Goal: Task Accomplishment & Management: Use online tool/utility

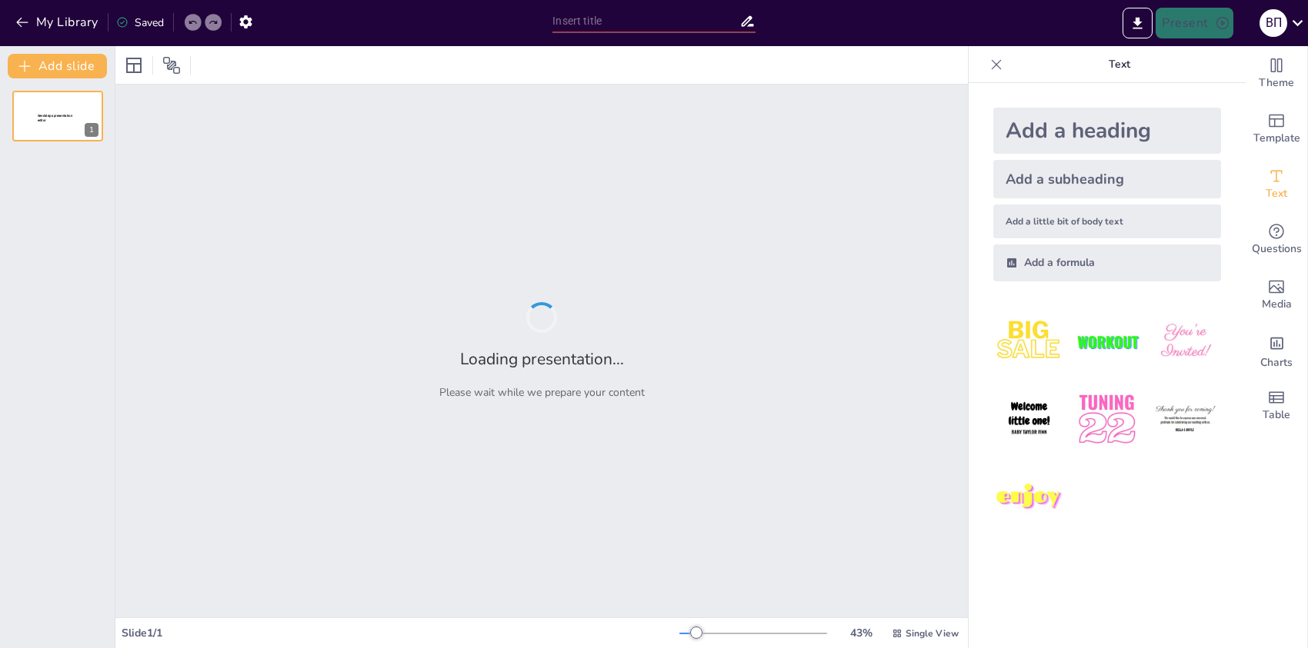
type input "[PERSON_NAME]: [PERSON_NAME] та Його Історія"
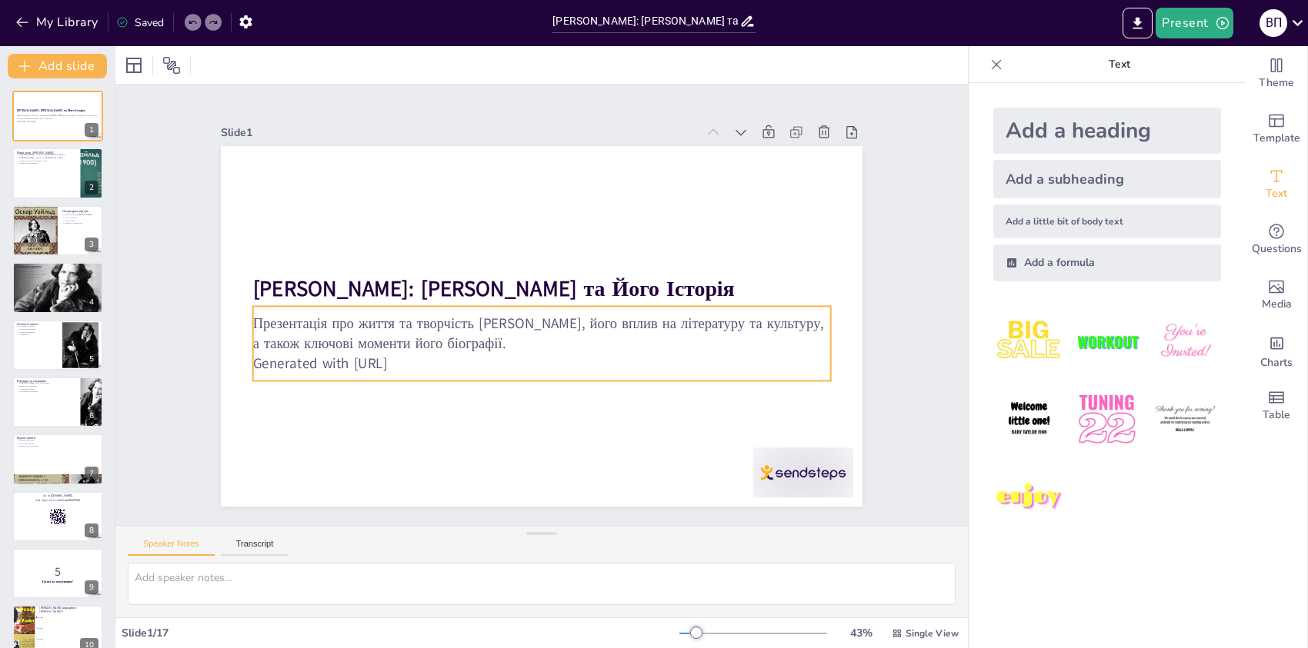
checkbox input "true"
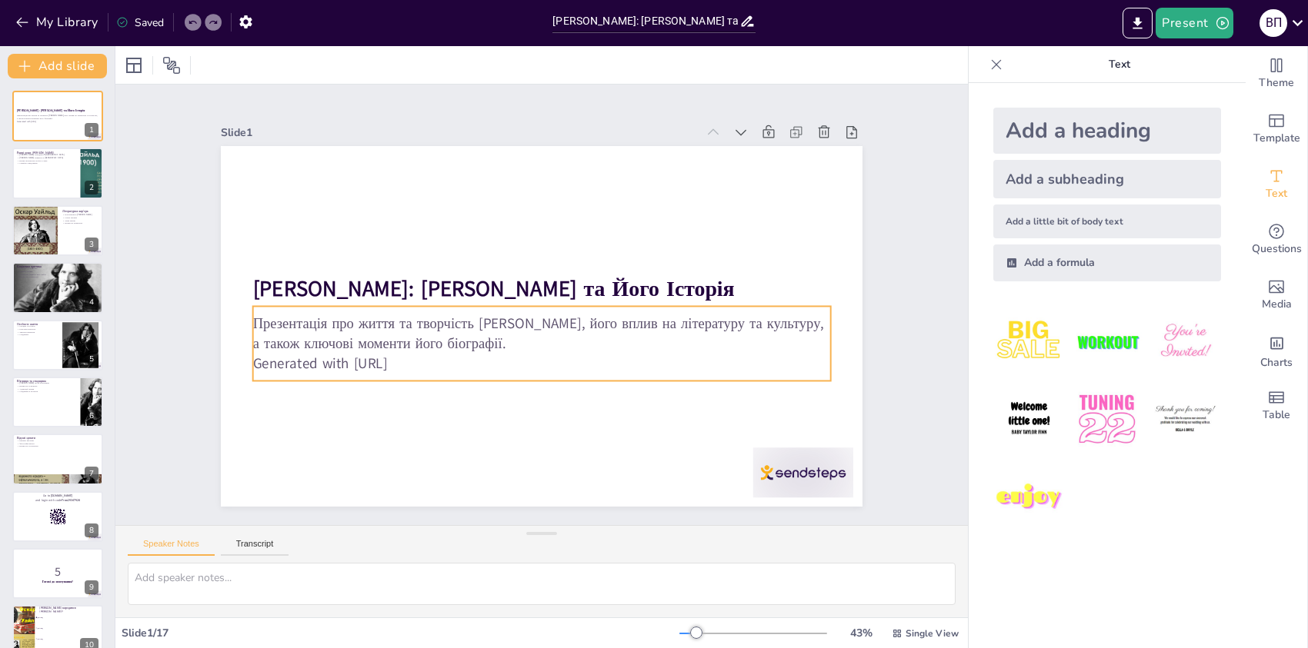
checkbox input "true"
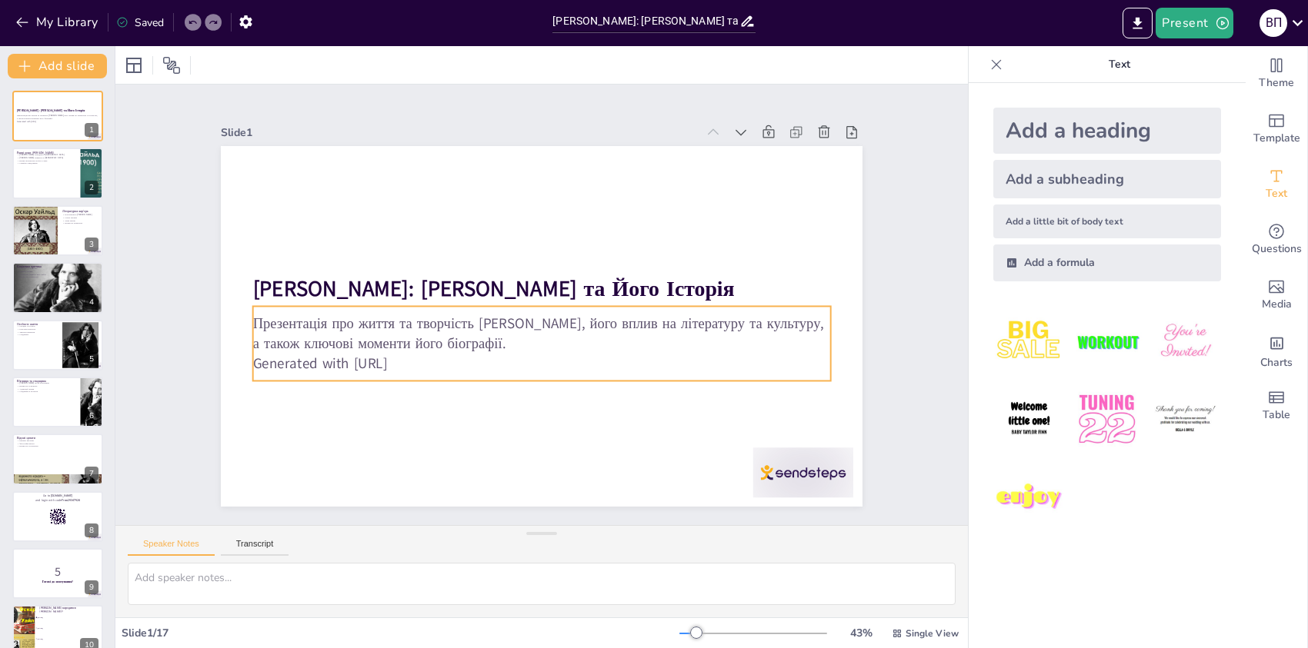
checkbox input "true"
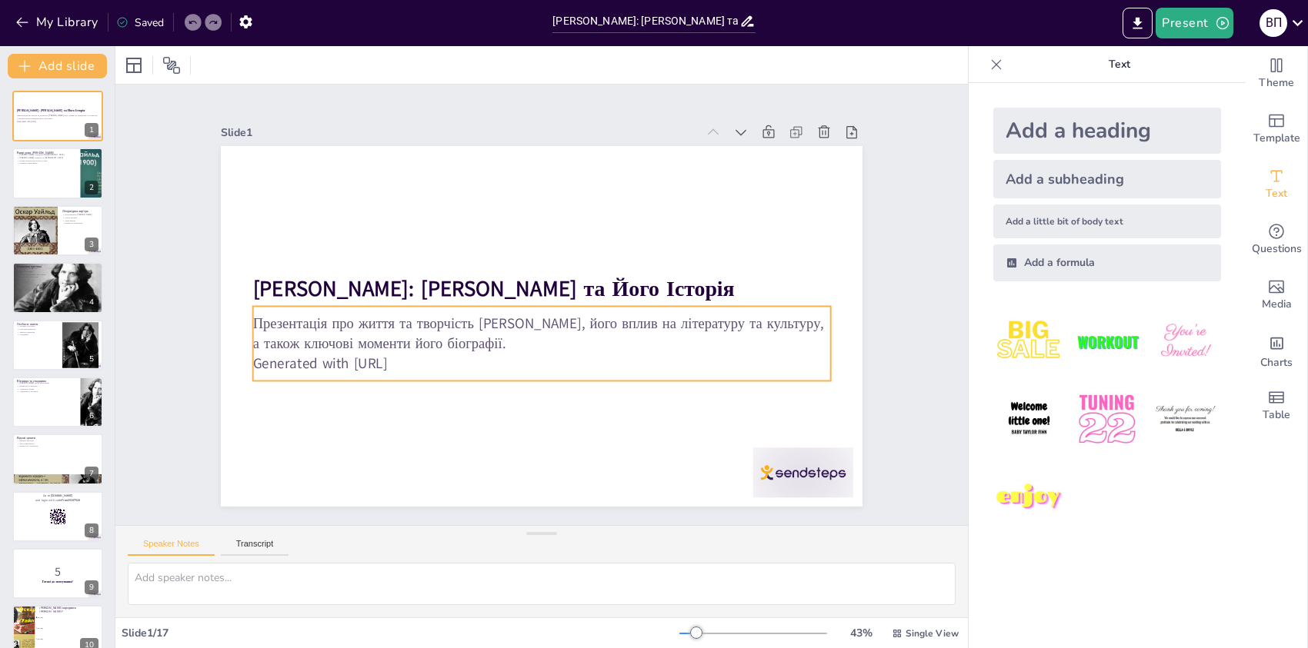
checkbox input "true"
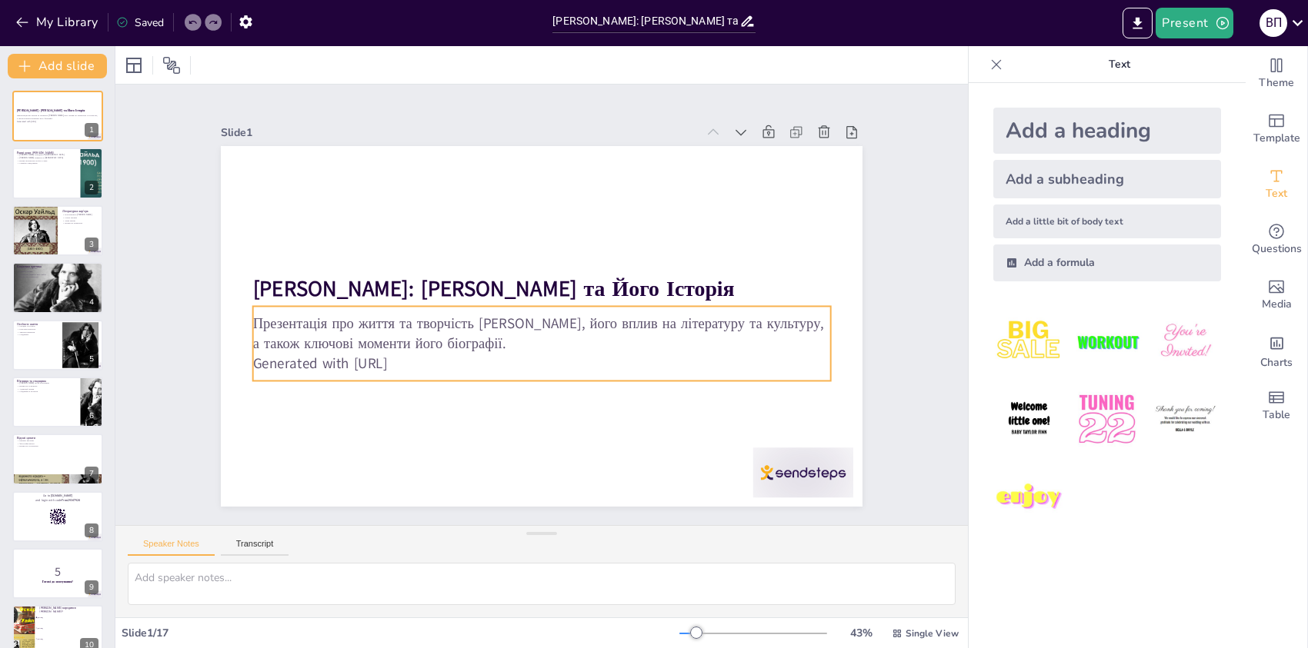
checkbox input "true"
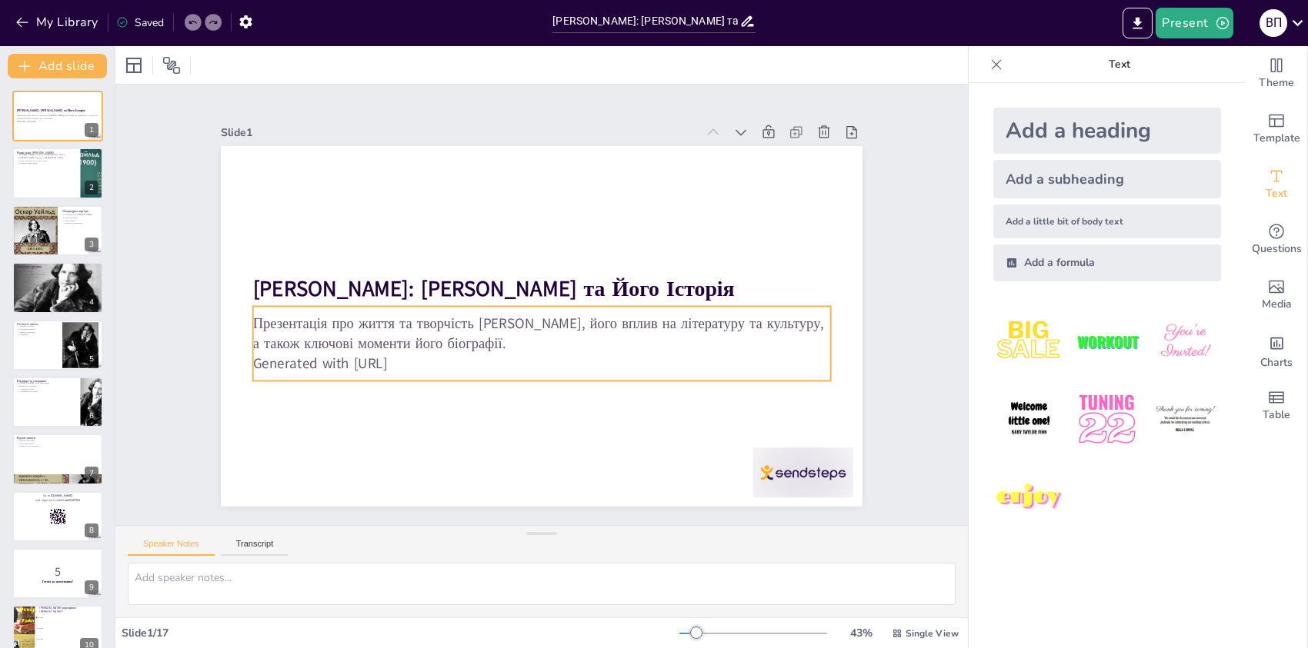
checkbox input "true"
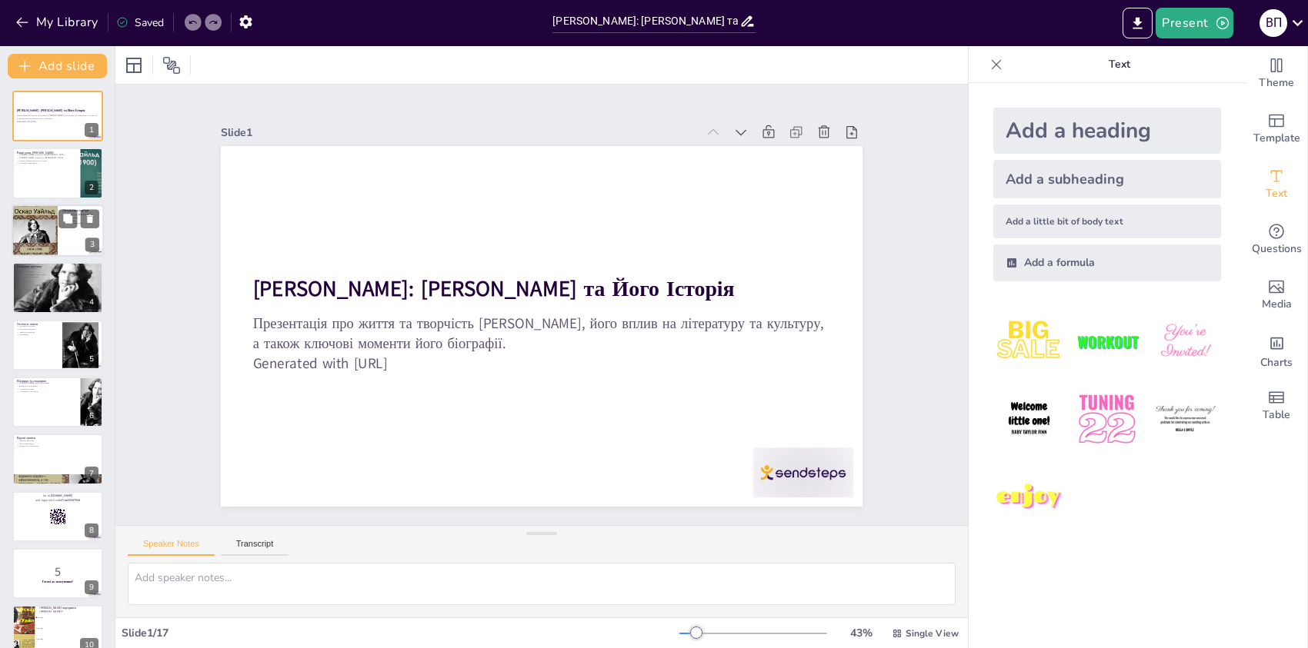
checkbox input "true"
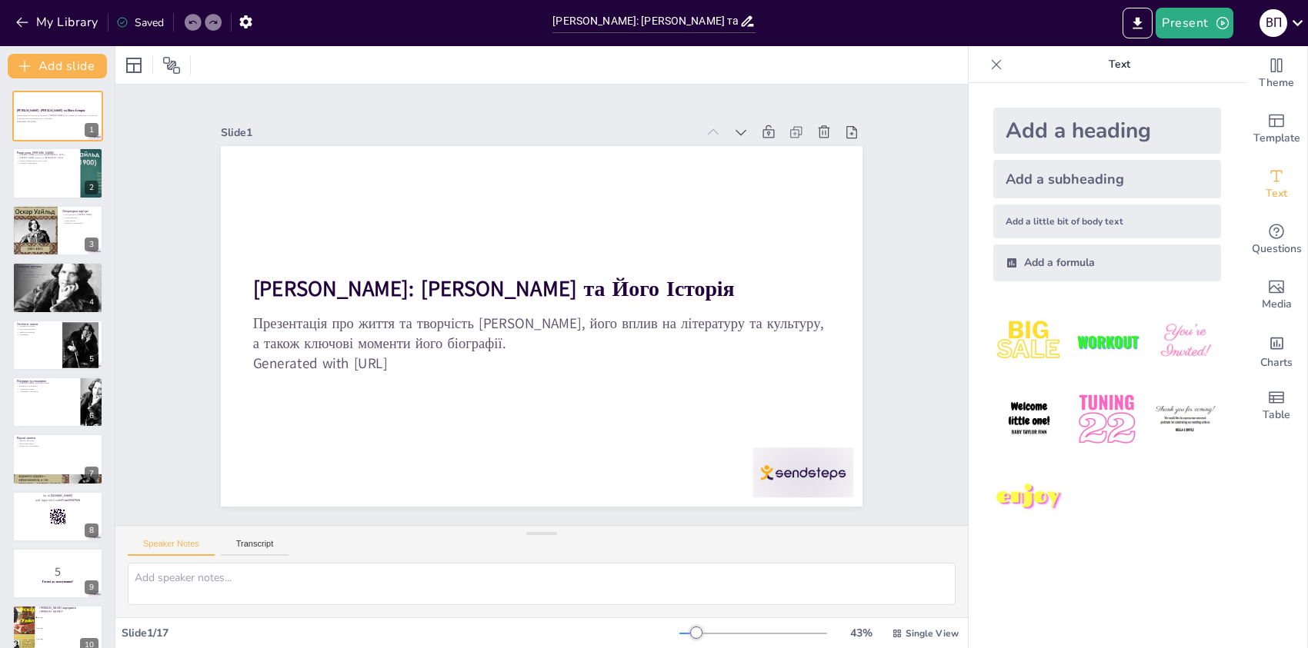
checkbox input "true"
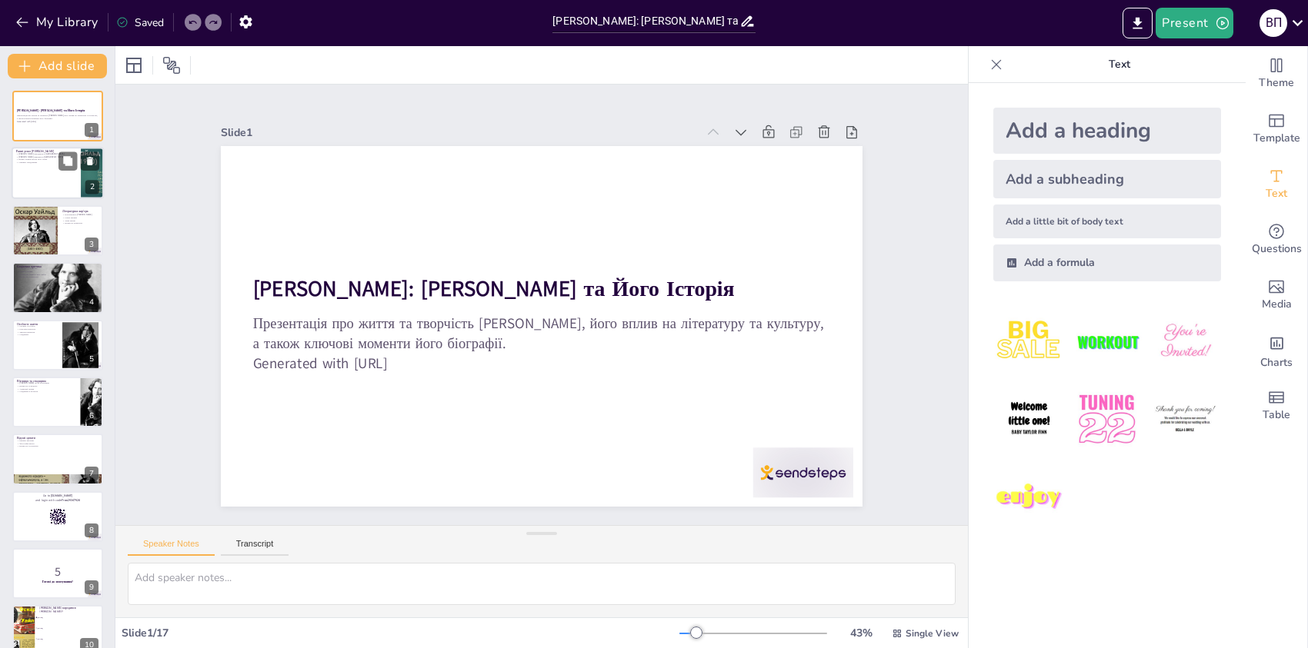
checkbox input "true"
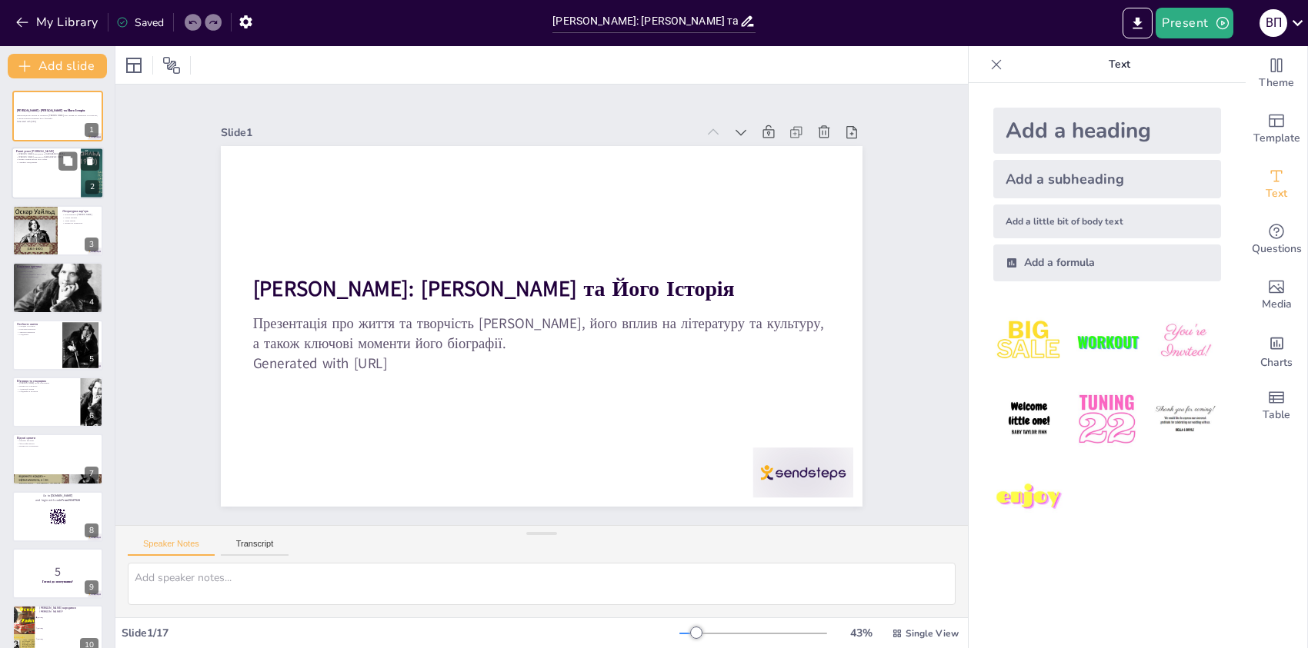
click at [58, 174] on div at bounding box center [58, 174] width 92 height 52
type textarea "Lorem Ipsum dolorsita c Adipisc, el seddo eiusmodt incidi u labo etdol. Ma aliq…"
checkbox input "true"
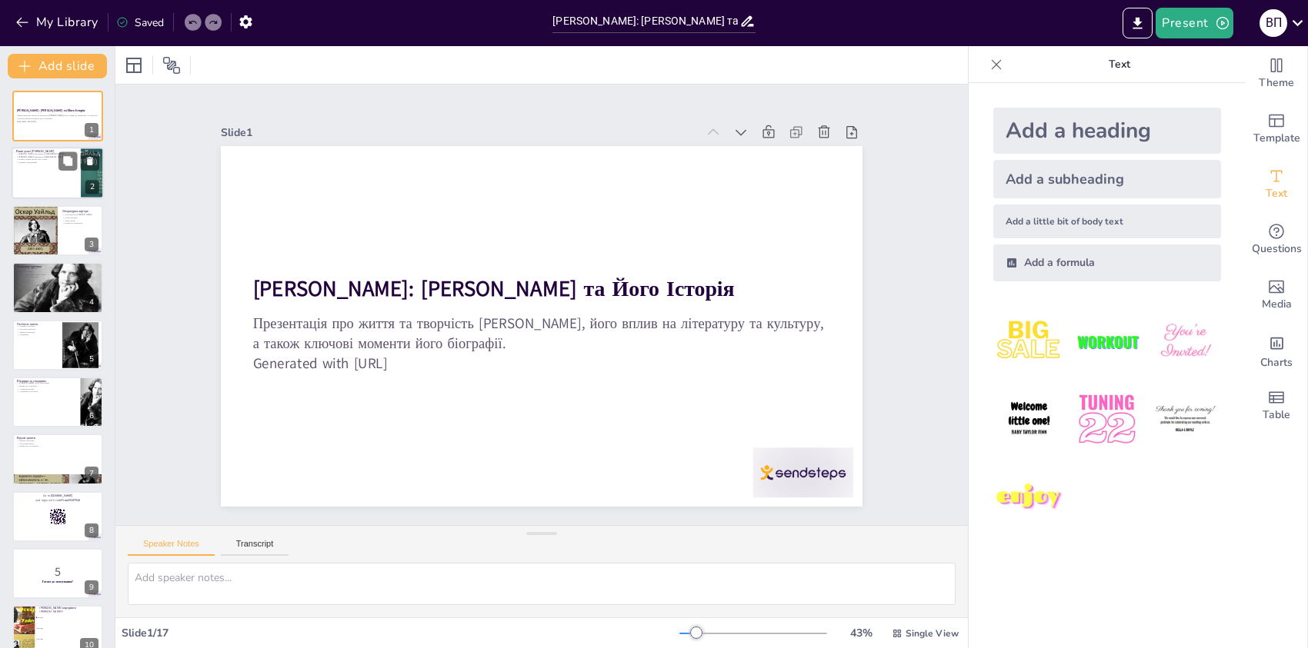
checkbox input "true"
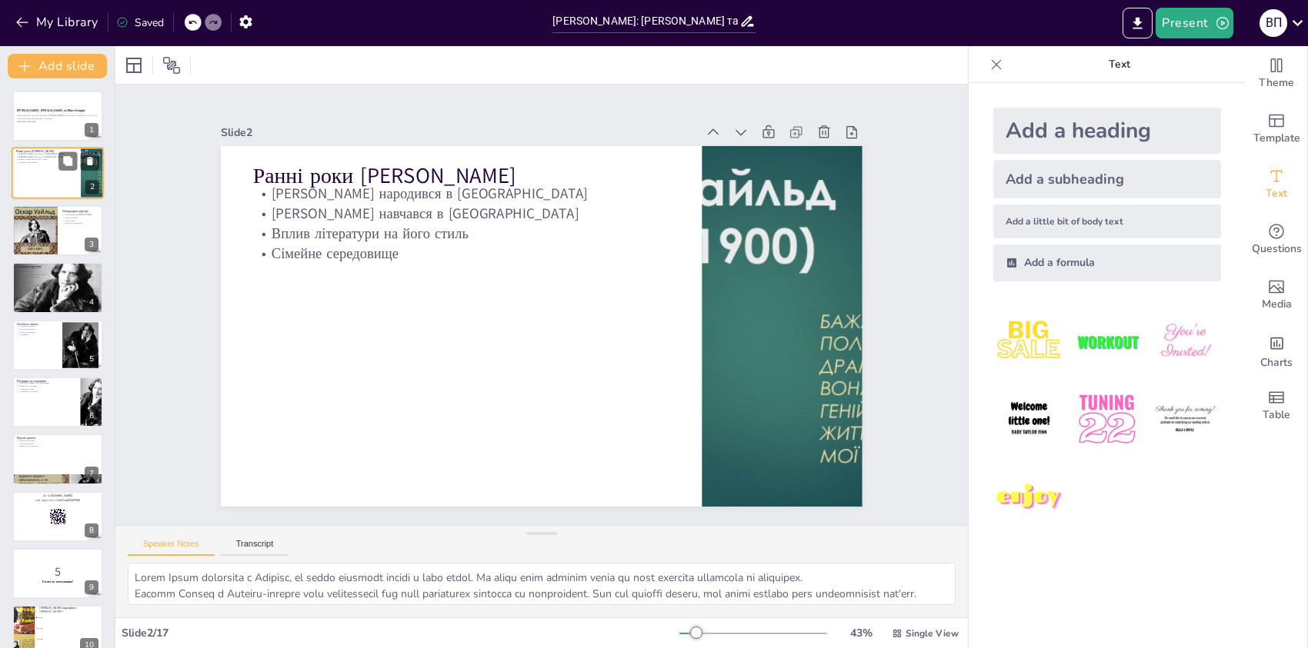
click at [55, 197] on div at bounding box center [58, 174] width 92 height 52
checkbox input "true"
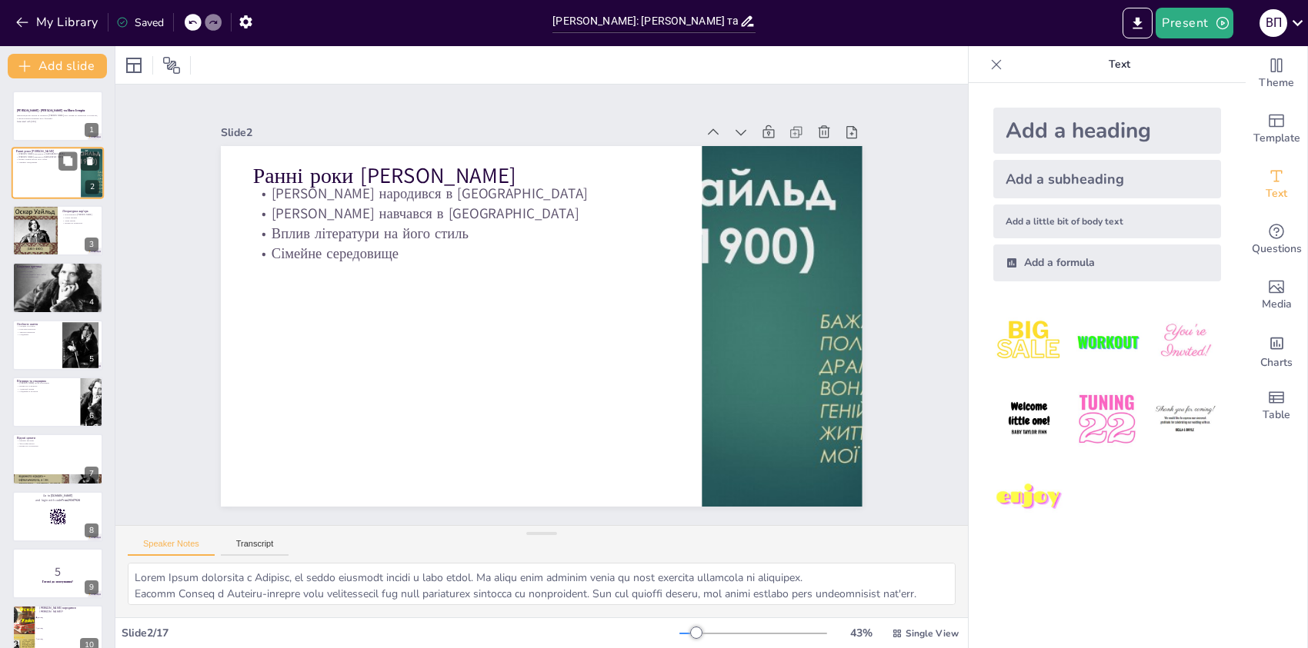
checkbox input "true"
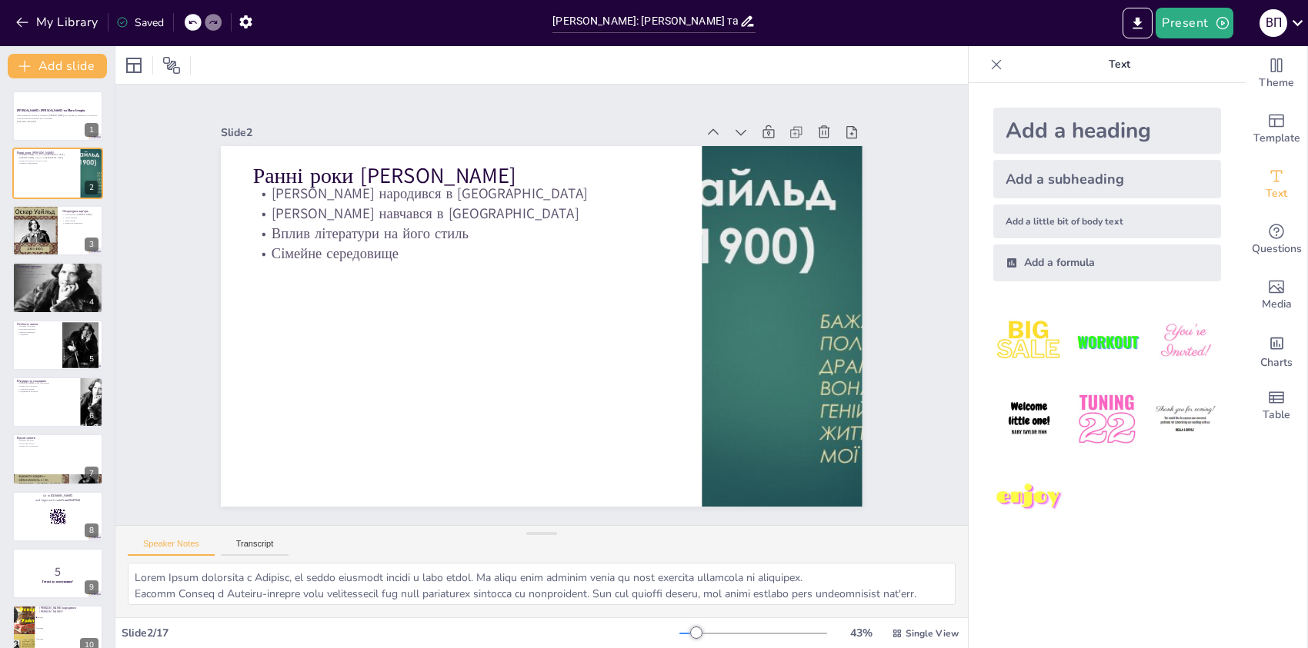
checkbox input "true"
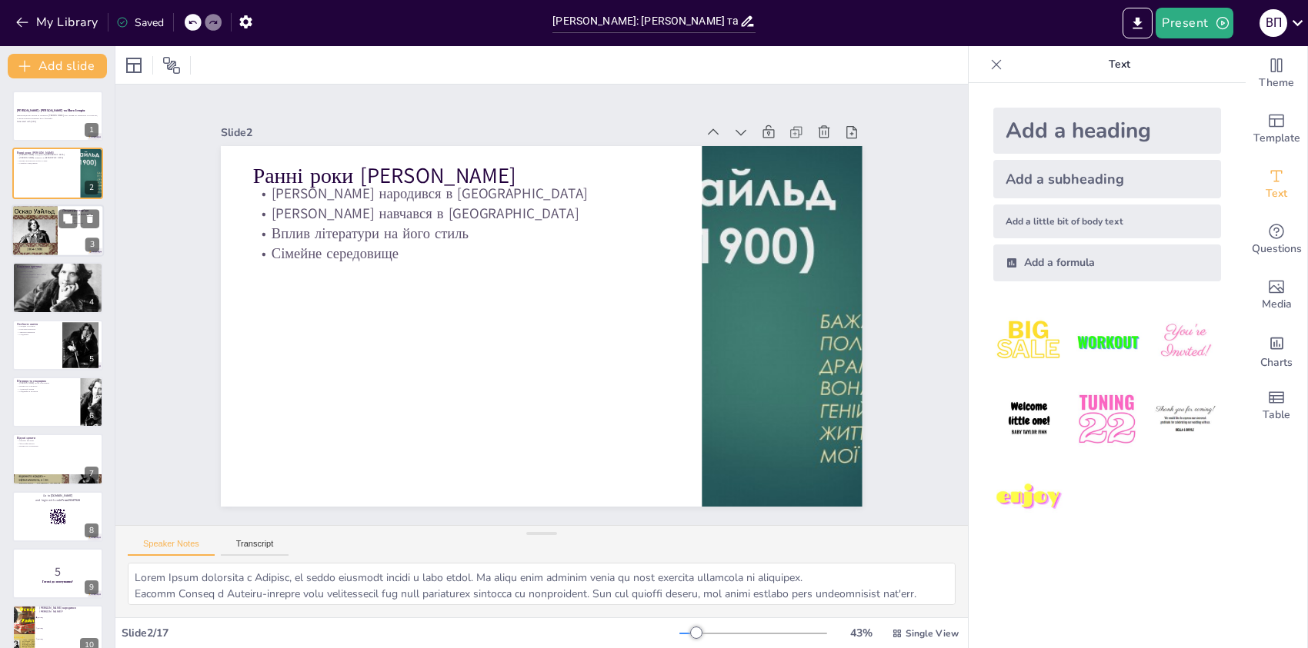
checkbox input "true"
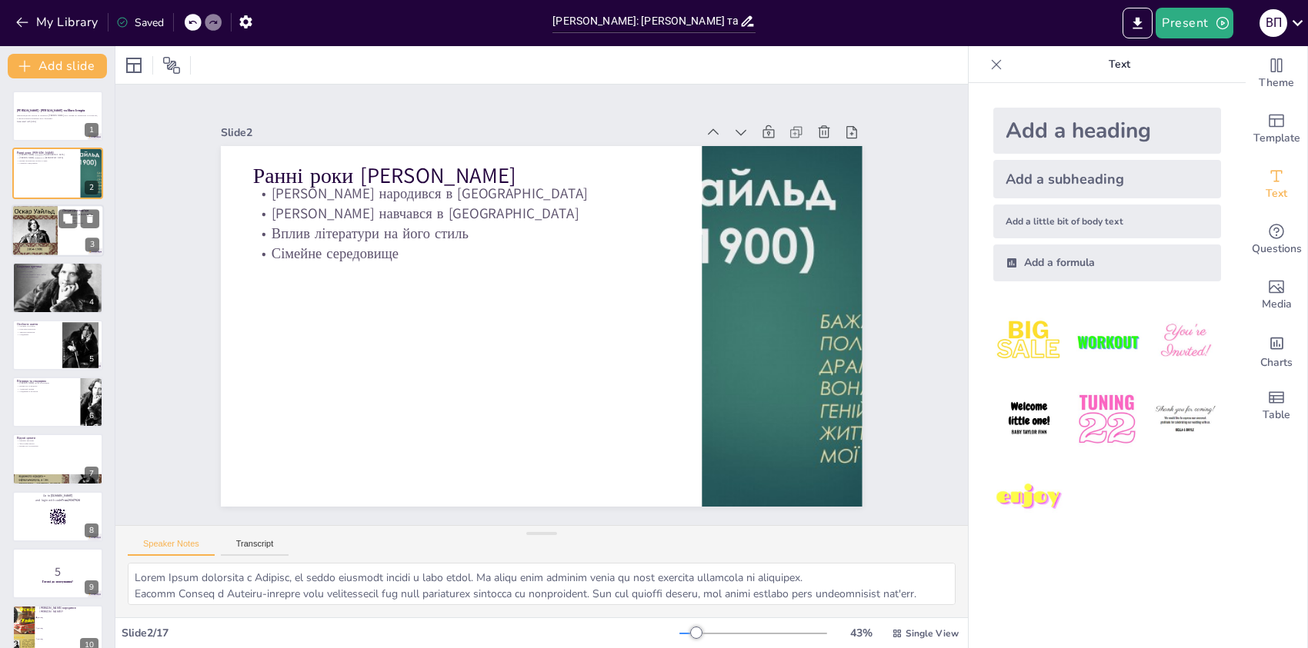
checkbox input "true"
click at [59, 246] on div at bounding box center [58, 231] width 92 height 52
type textarea "Lorem Ipsum dolors ametco adipiscingel seddoei tempo incididuntut labore, etd m…"
checkbox input "true"
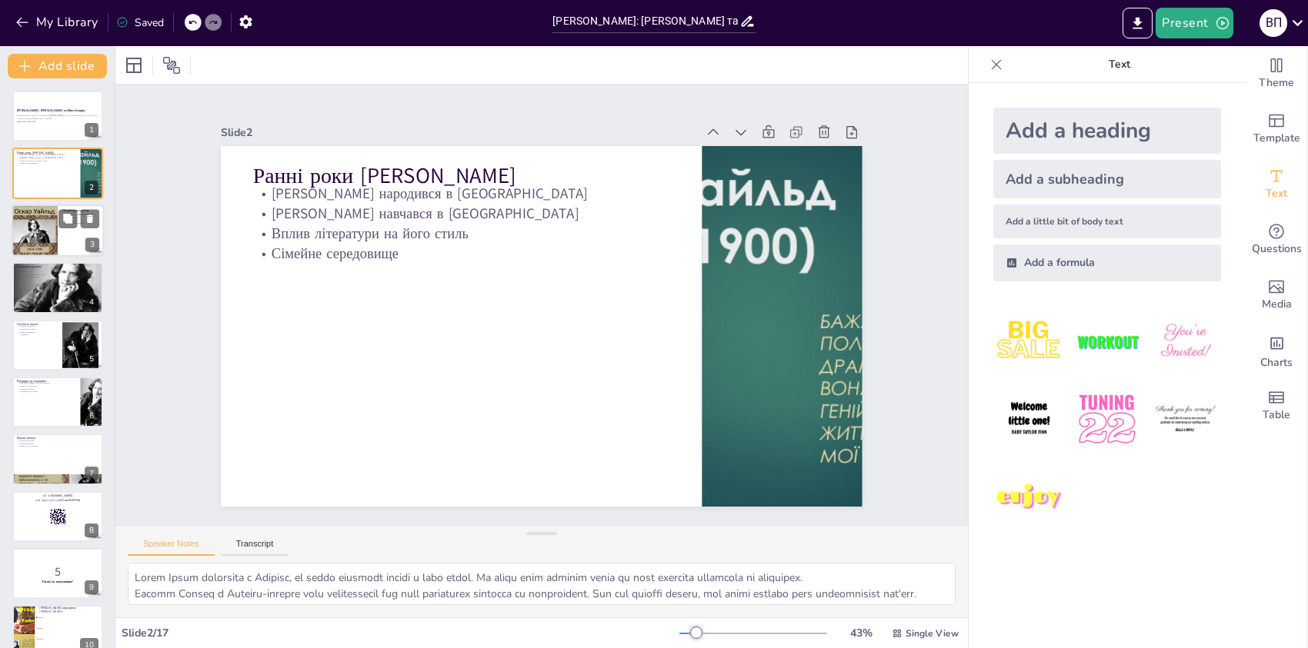
checkbox input "true"
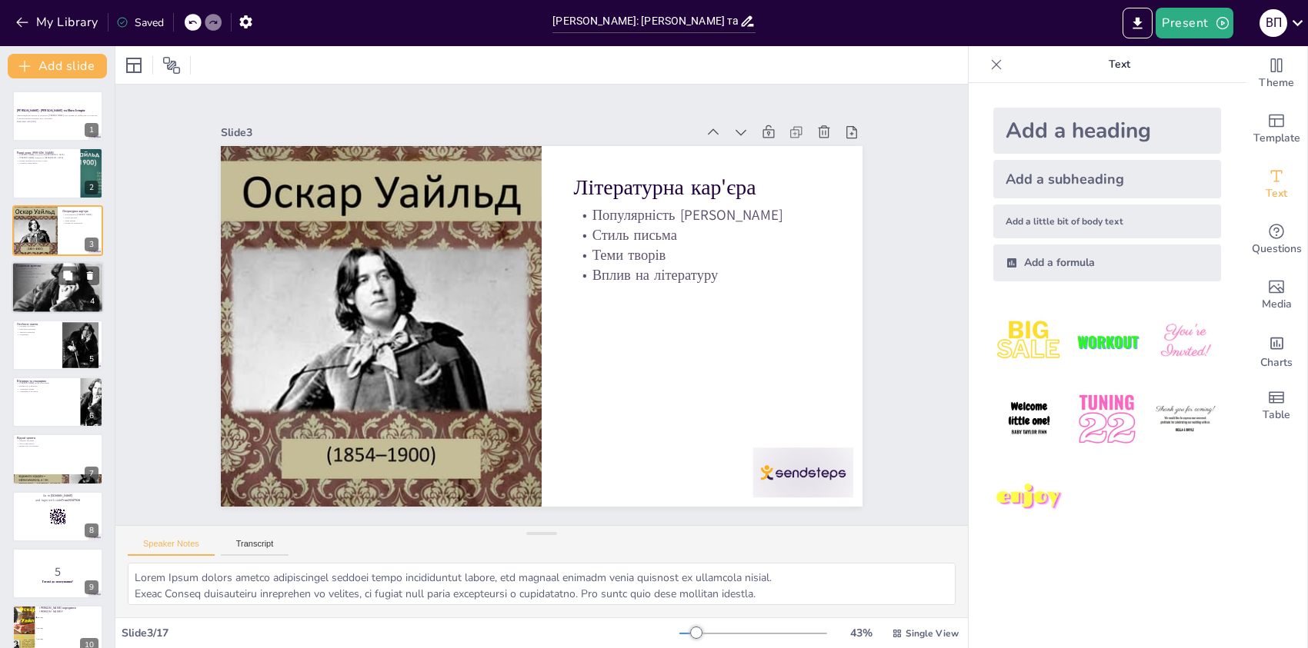
checkbox input "true"
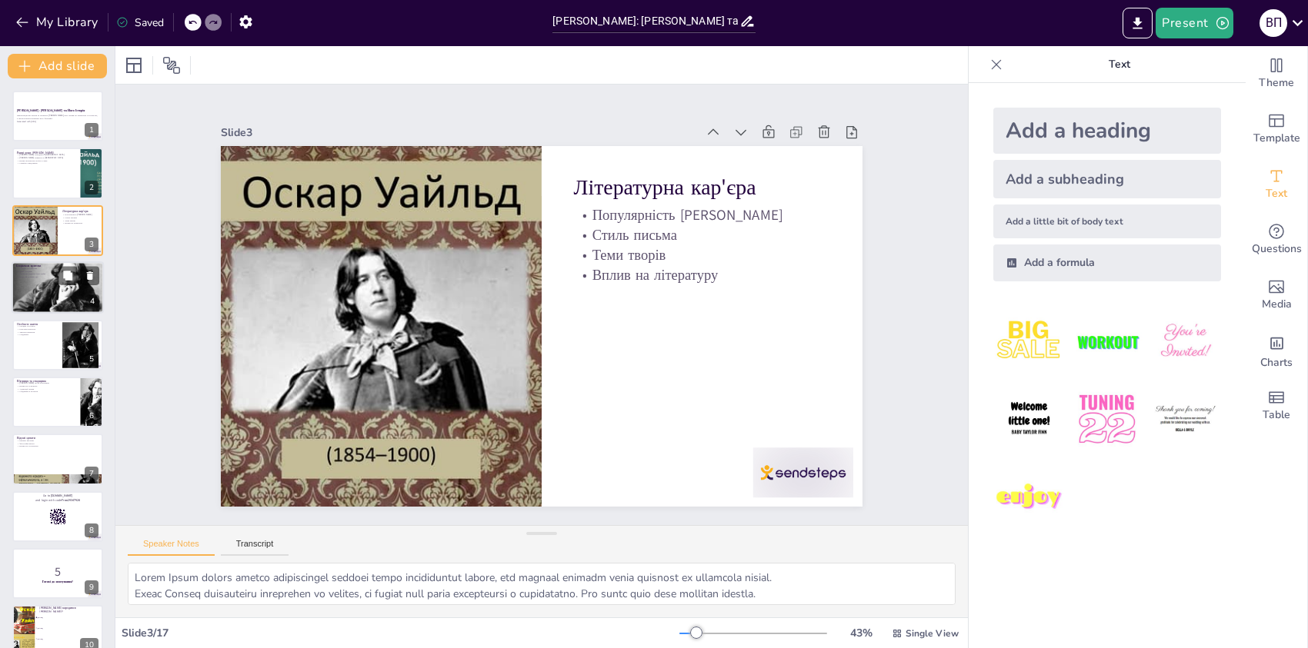
checkbox input "true"
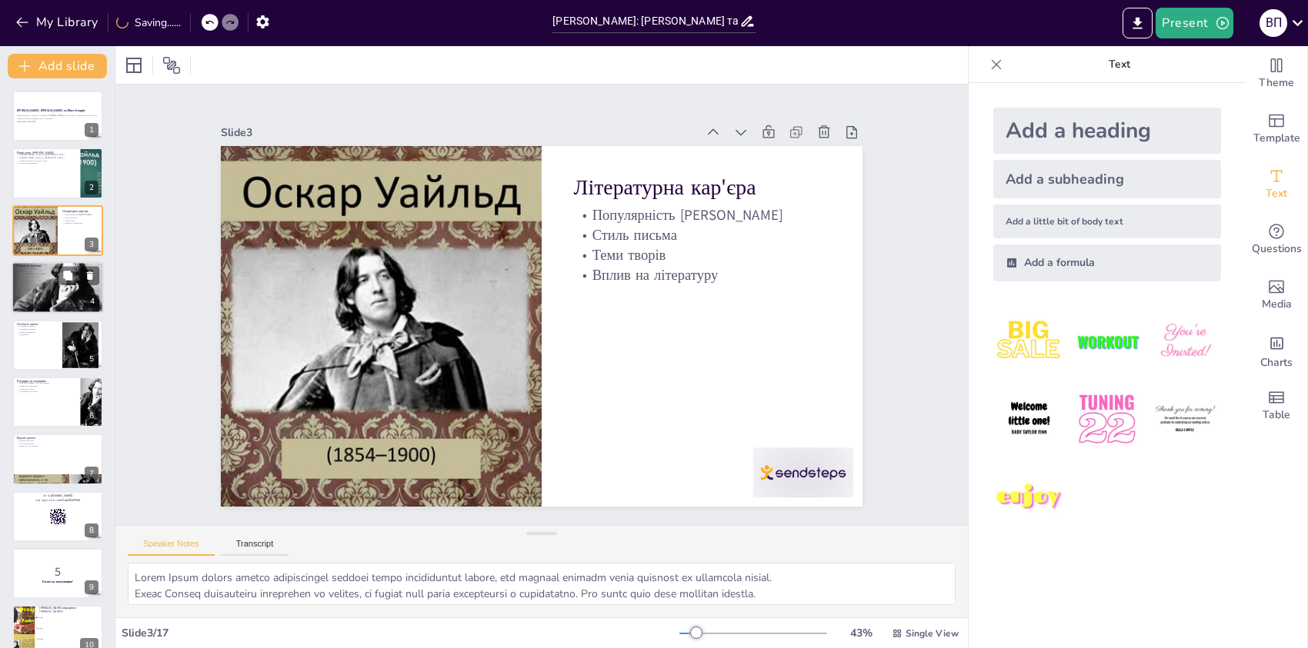
click at [69, 288] on div at bounding box center [58, 287] width 92 height 69
type textarea "Lorem ips dolorsit ametcons adipi elit. Sed doeiusmodte incid, utl etdolorem al…"
checkbox input "true"
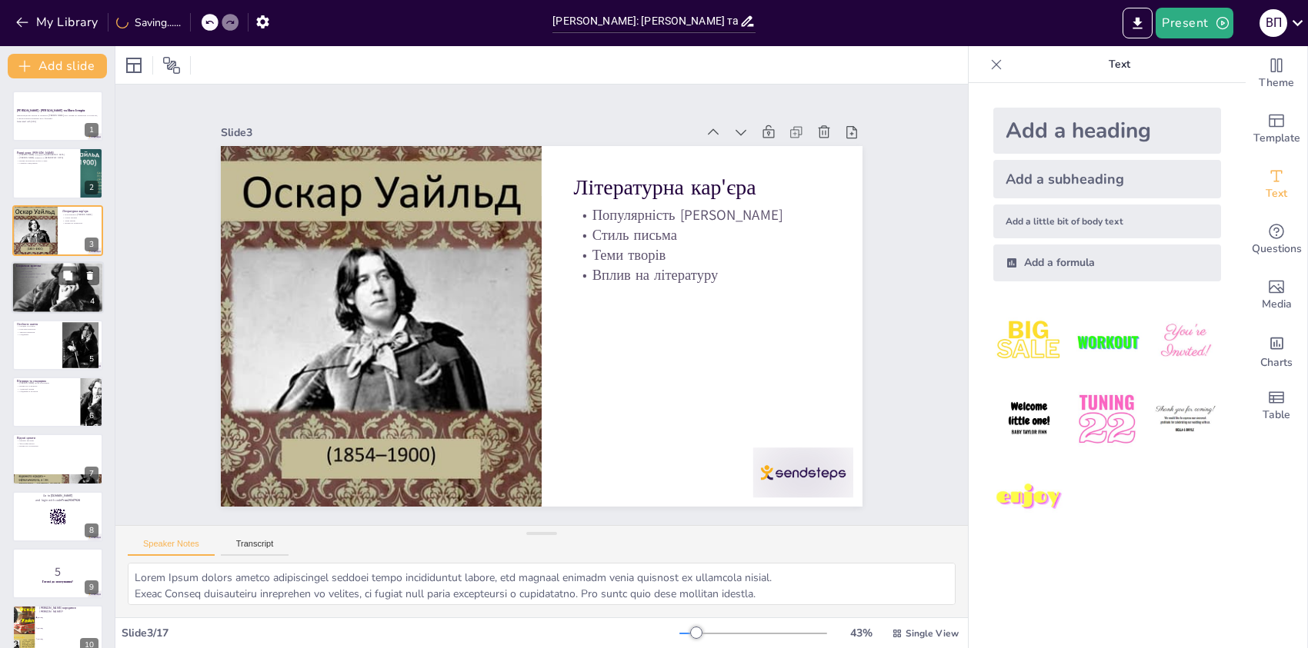
checkbox input "true"
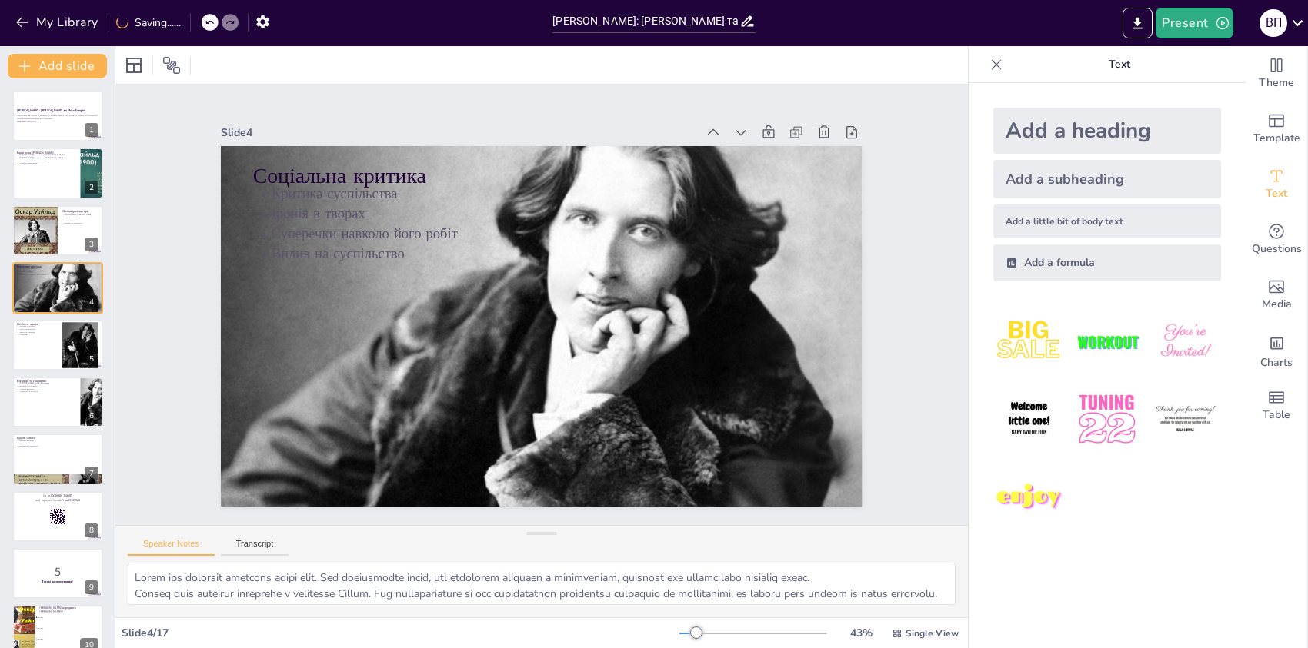
checkbox input "true"
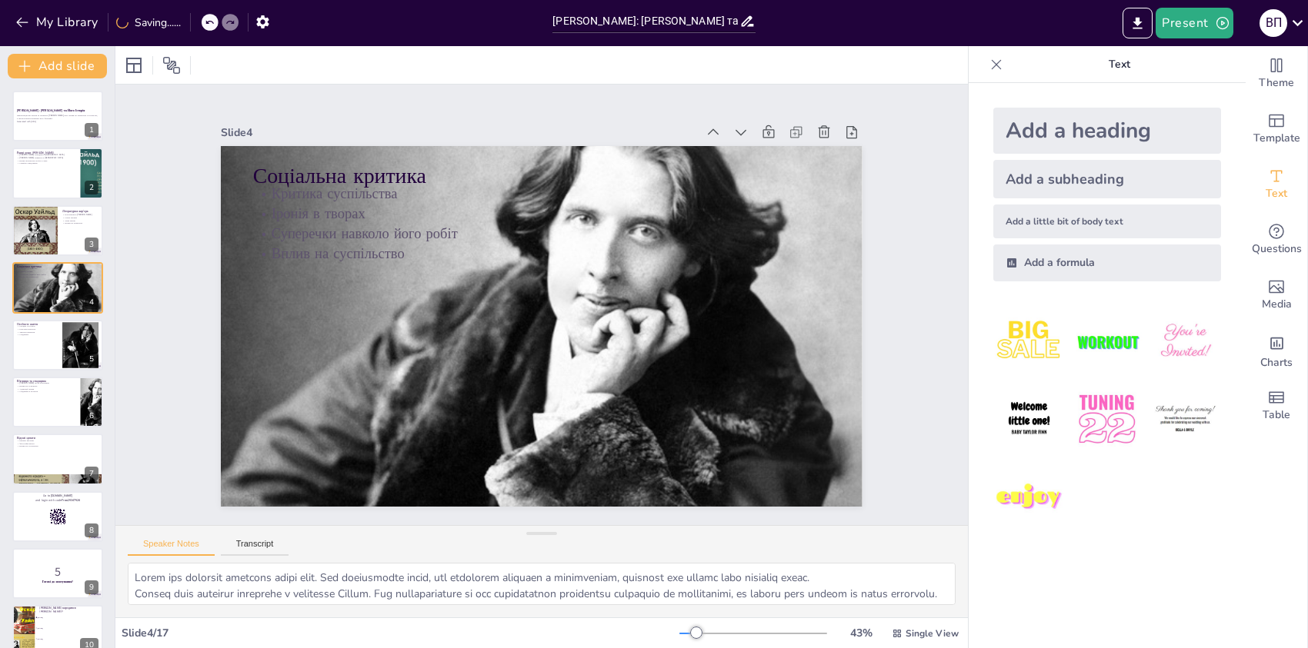
click at [68, 314] on div "[PERSON_NAME]: [PERSON_NAME] та Його Історія Презентація про життя та творчість…" at bounding box center [57, 574] width 115 height 966
checkbox input "true"
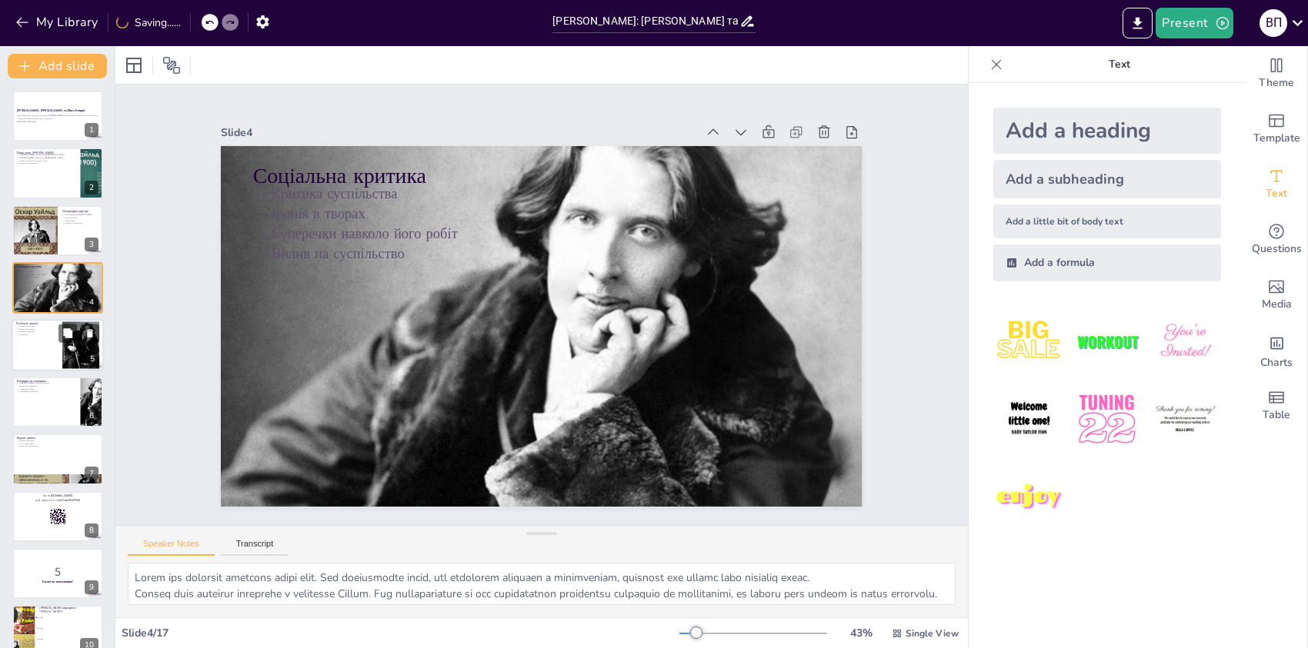
checkbox input "true"
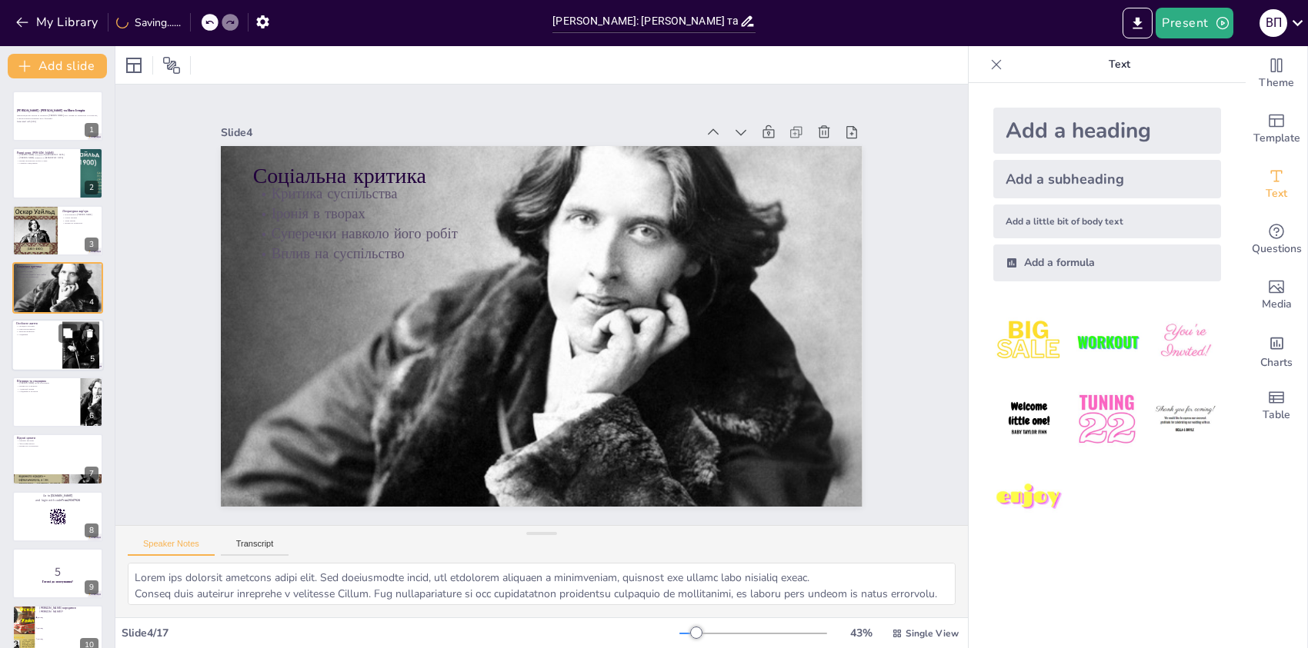
checkbox input "true"
click at [63, 358] on div at bounding box center [80, 345] width 37 height 55
type textarea "Loremip dolorsit Ametco a Elitseddo Eiusmodt inci utlabor etdol ma aliq enima. …"
checkbox input "true"
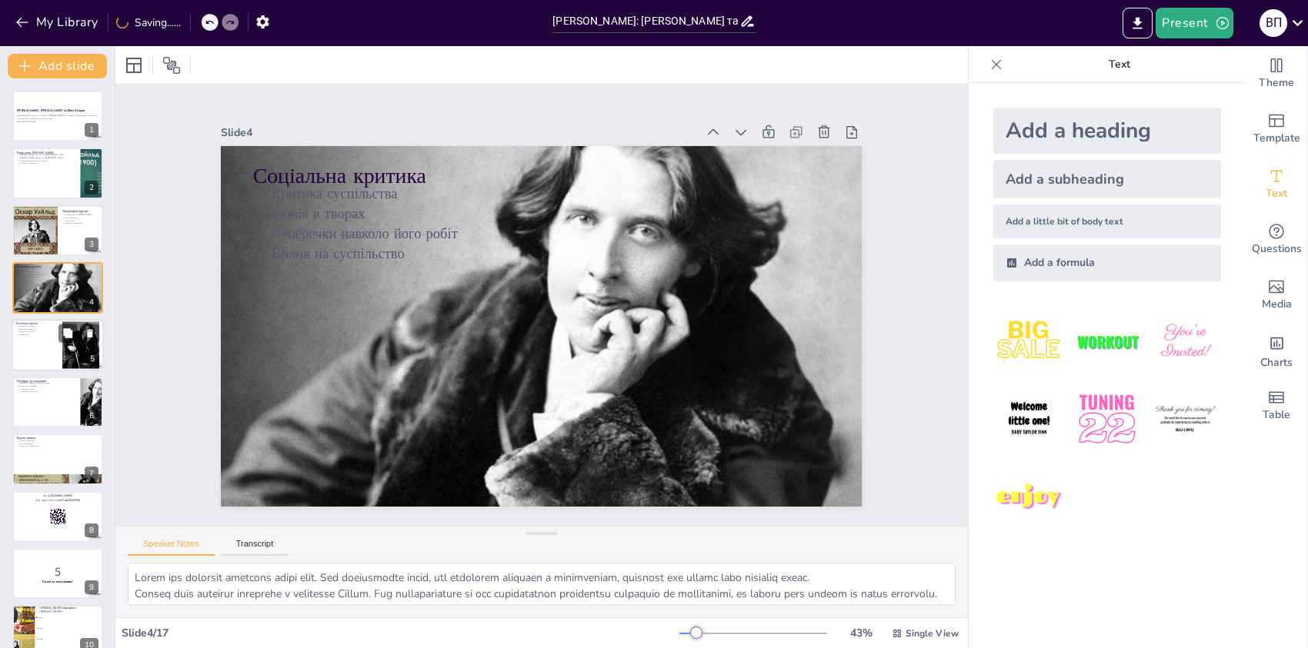
checkbox input "true"
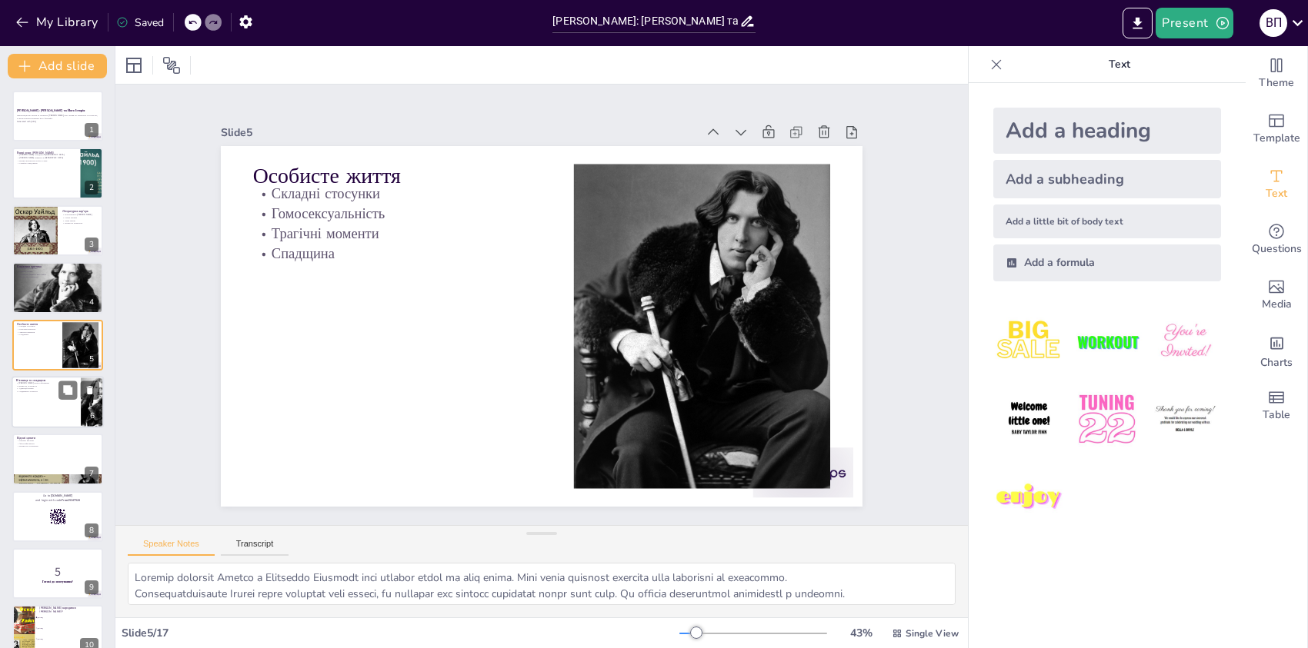
checkbox input "true"
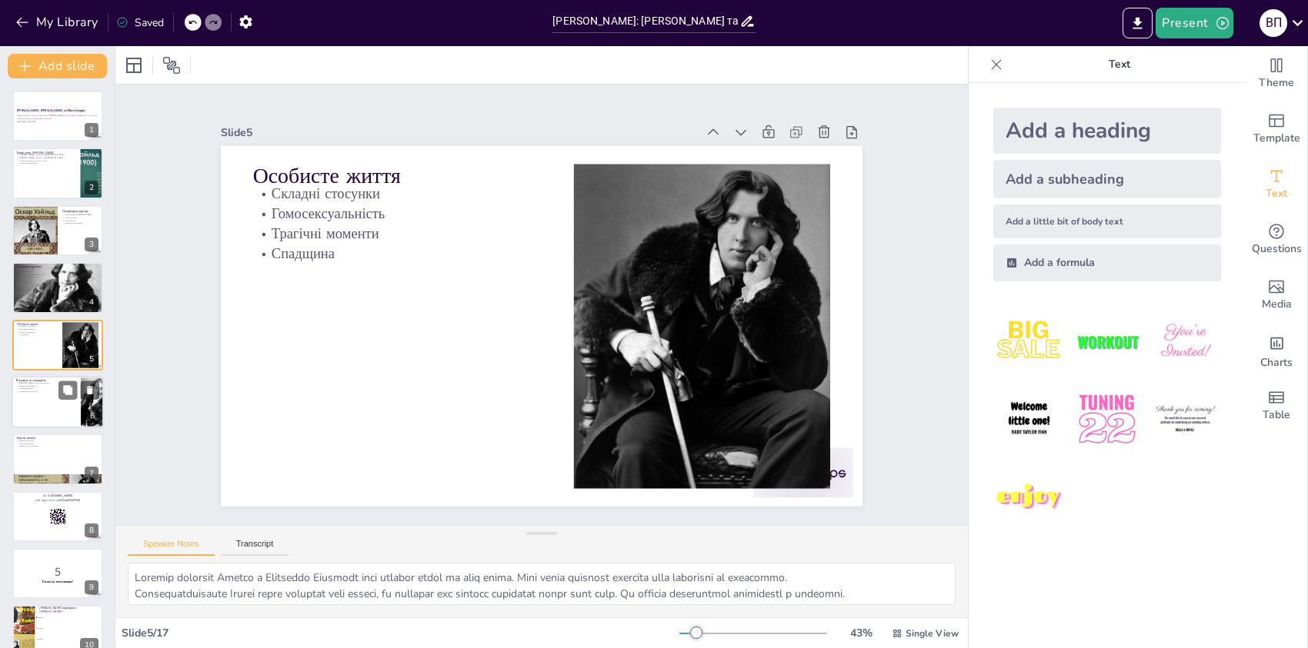
checkbox input "true"
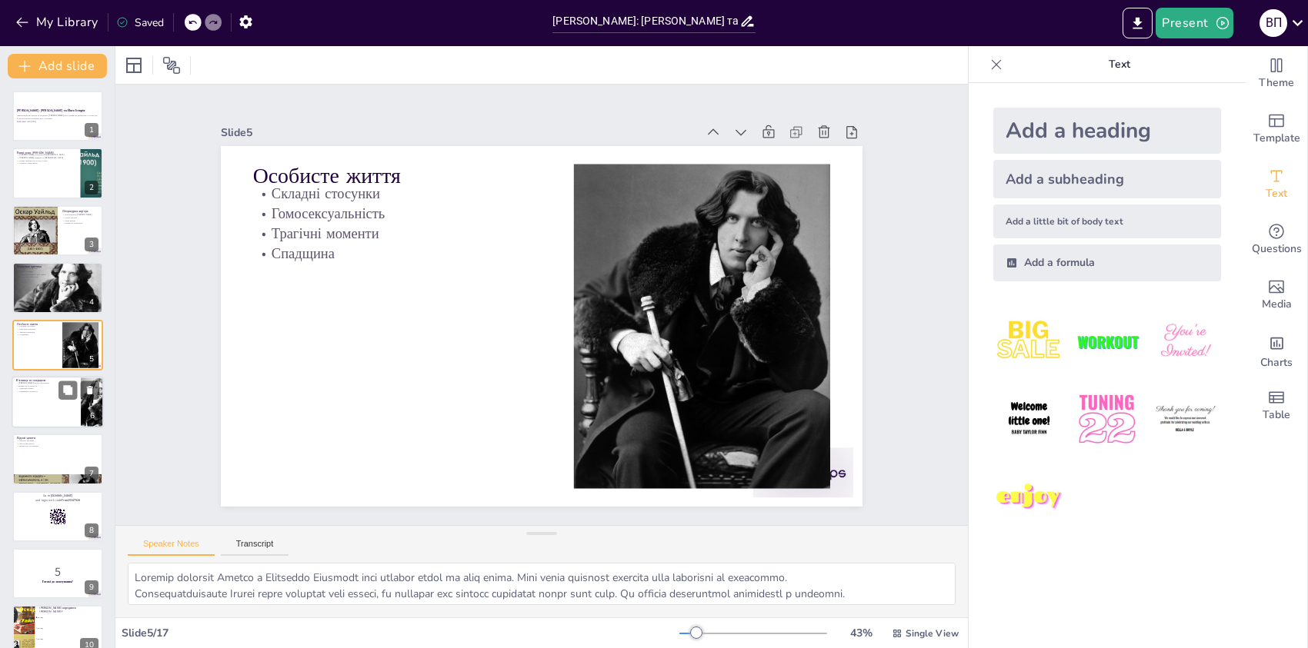
checkbox input "true"
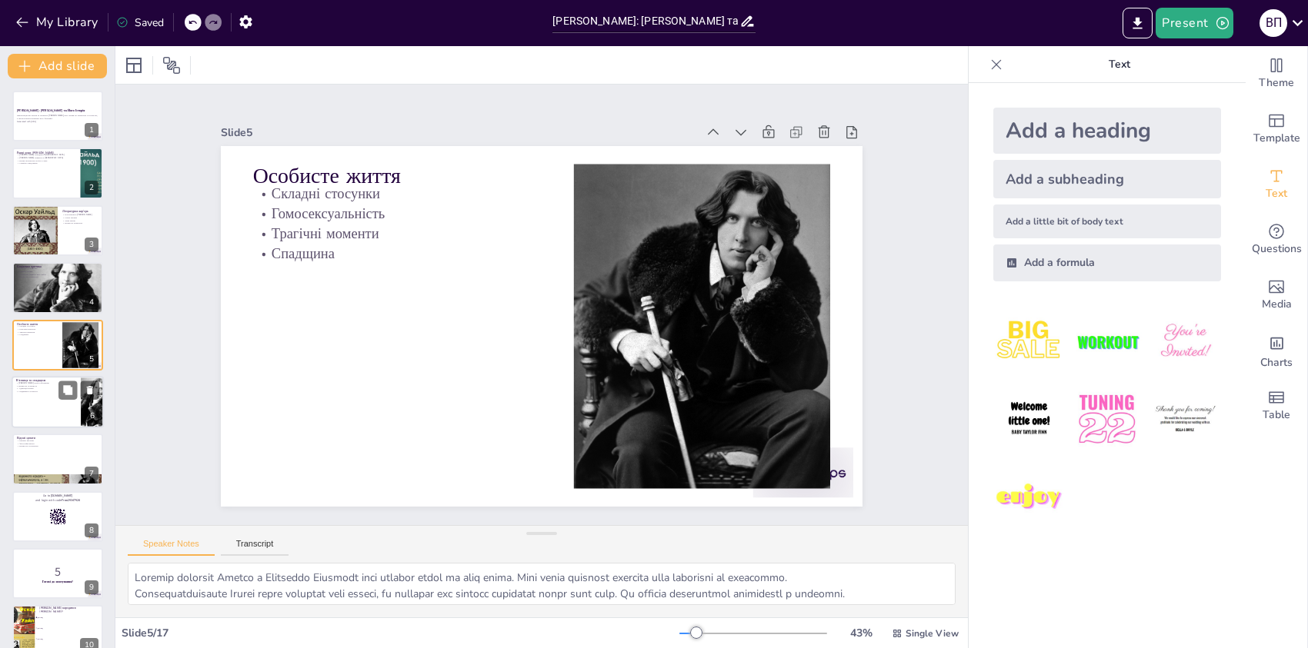
click at [54, 417] on div at bounding box center [58, 402] width 92 height 52
type textarea "Життя [PERSON_NAME] після ув'язнення стало новим етапом у його творчості. Він п…"
checkbox input "true"
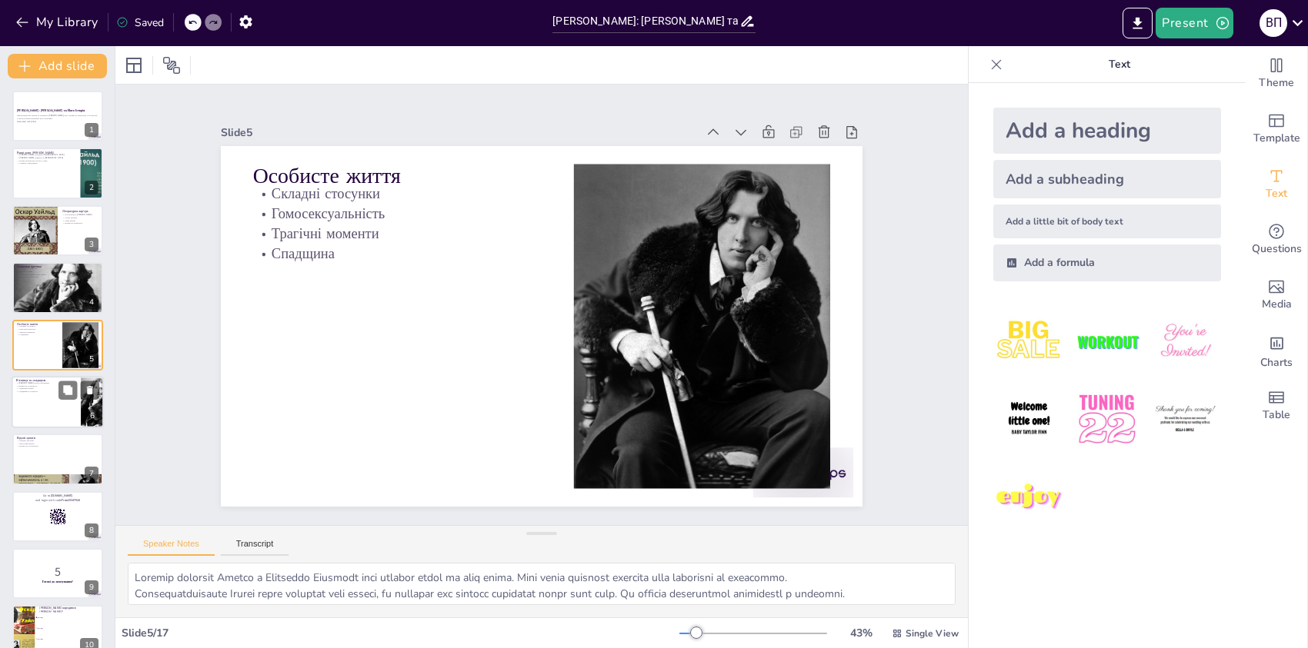
checkbox input "true"
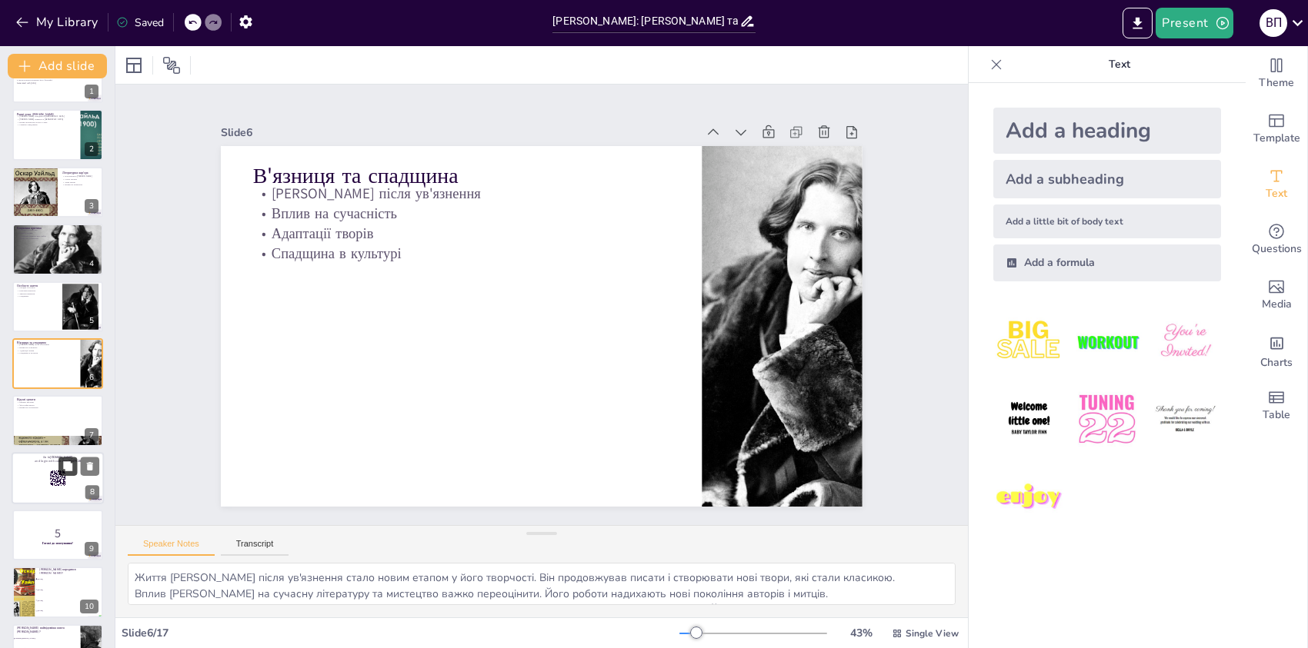
checkbox input "true"
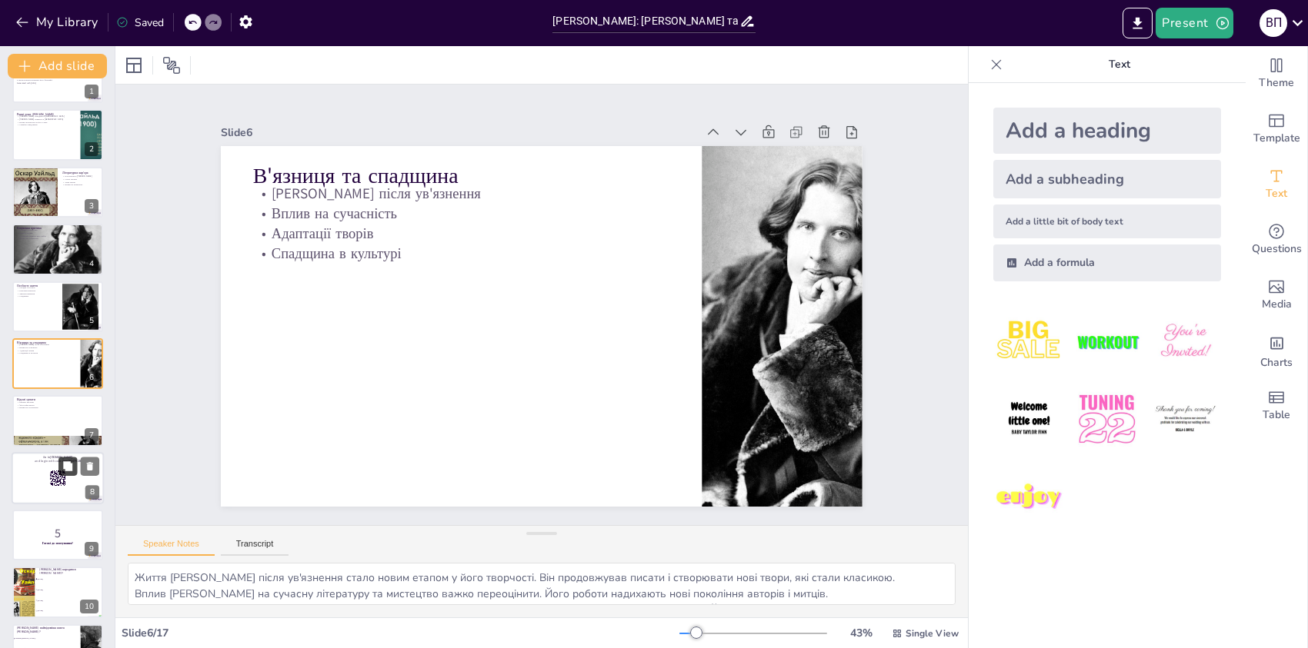
checkbox input "true"
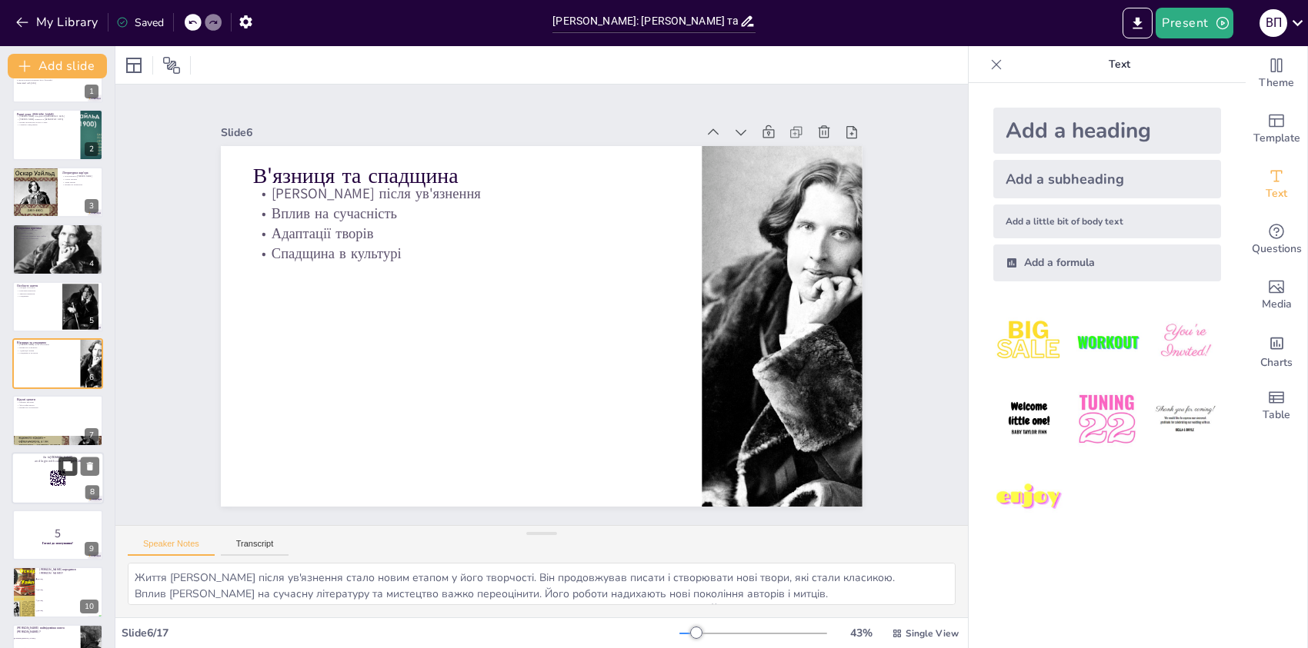
click at [63, 472] on button at bounding box center [67, 466] width 18 height 18
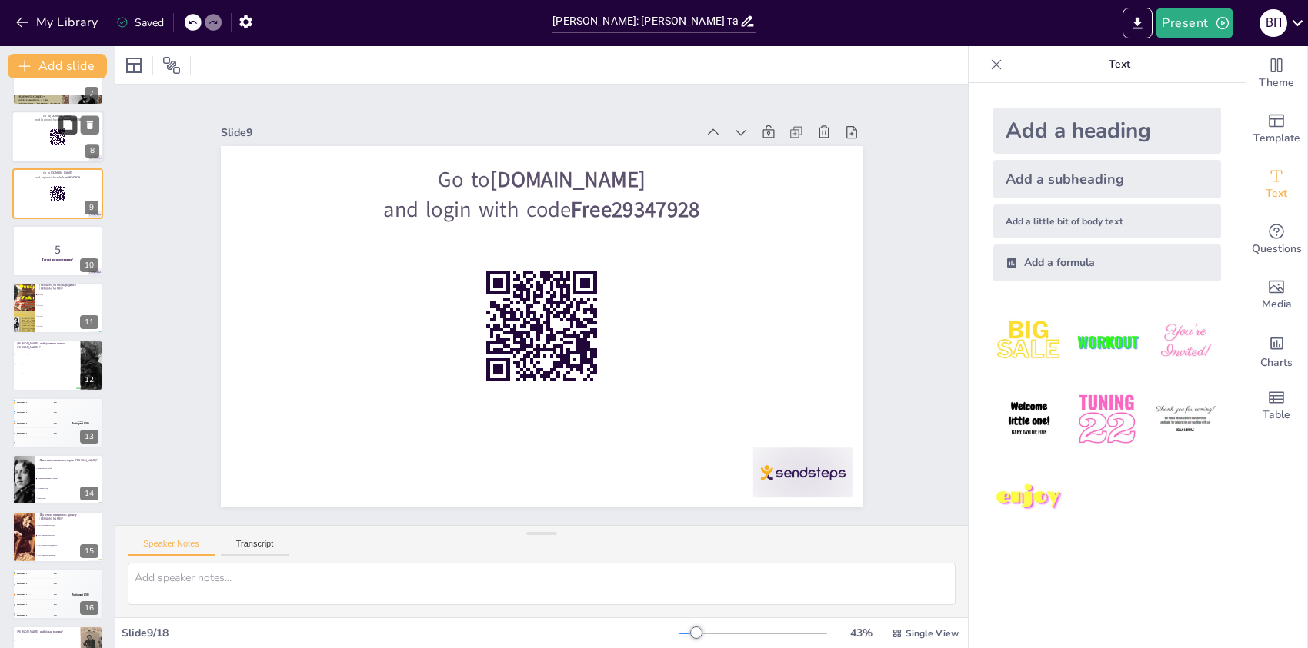
scroll to position [379, 0]
checkbox input "true"
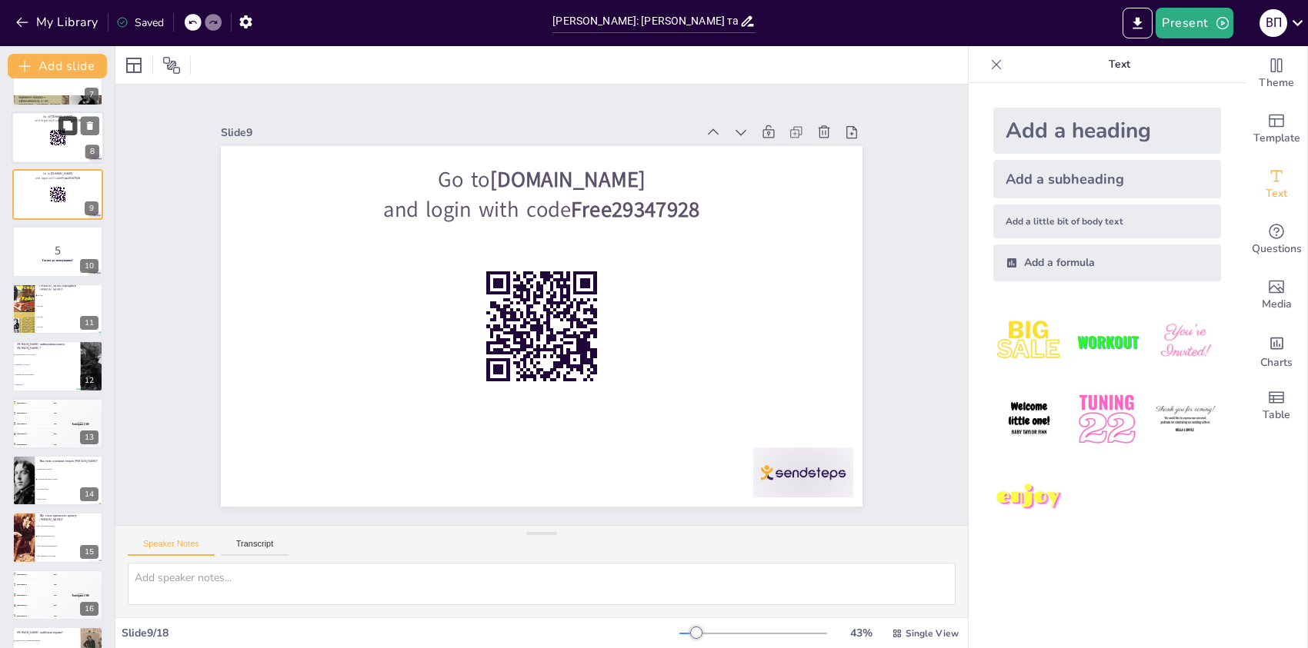
checkbox input "true"
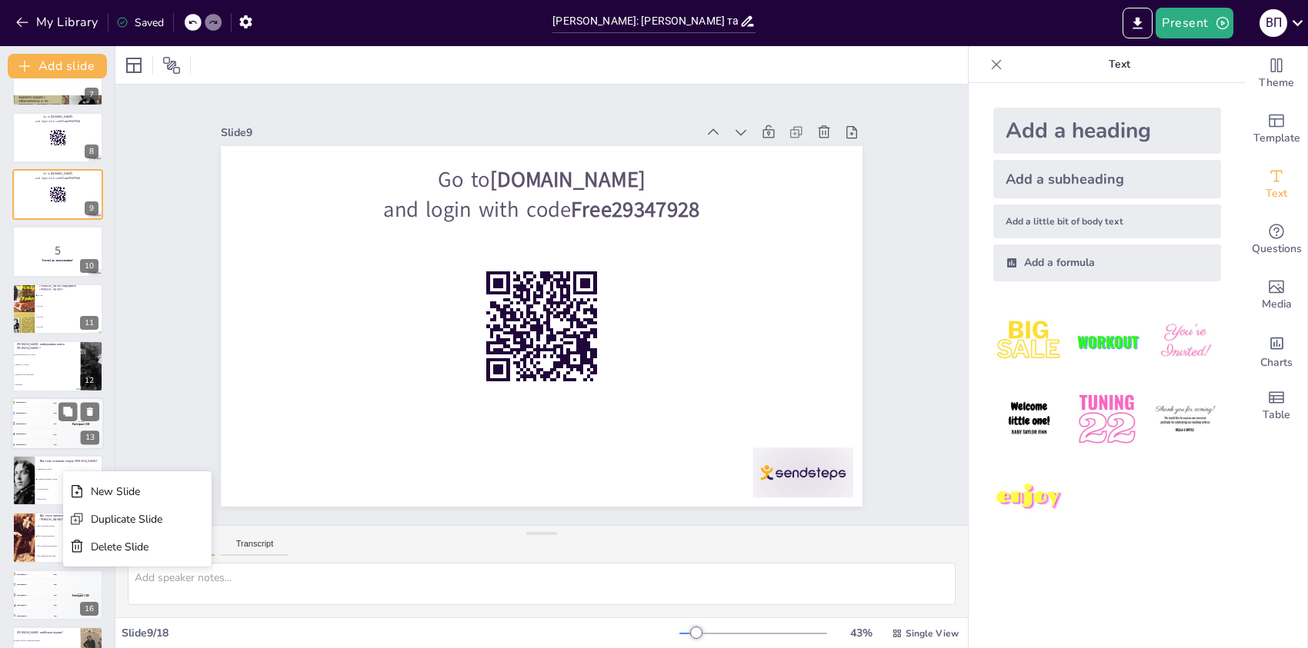
checkbox input "true"
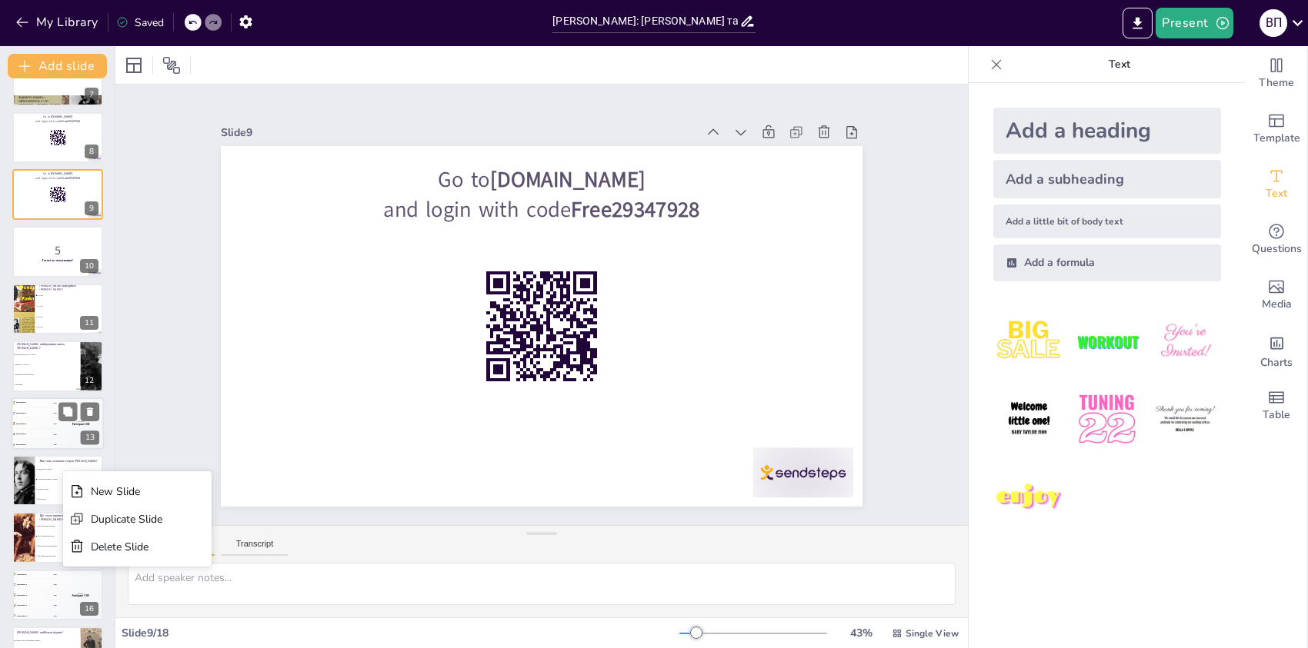
checkbox input "true"
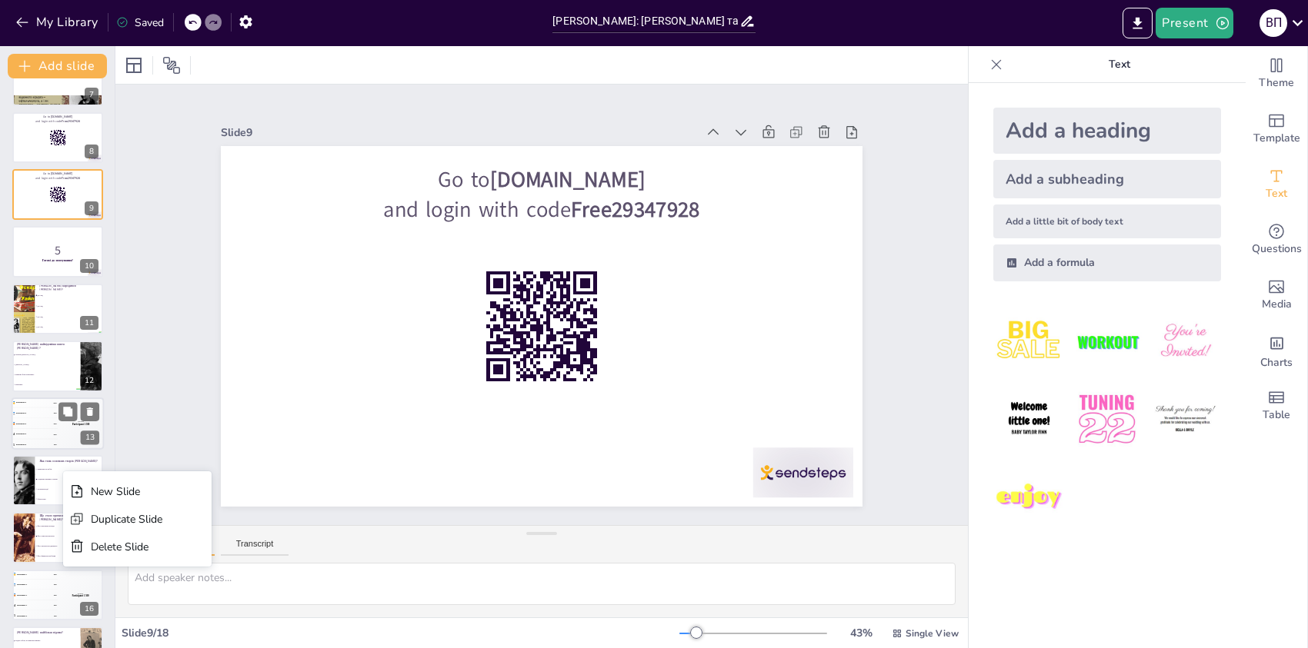
checkbox input "true"
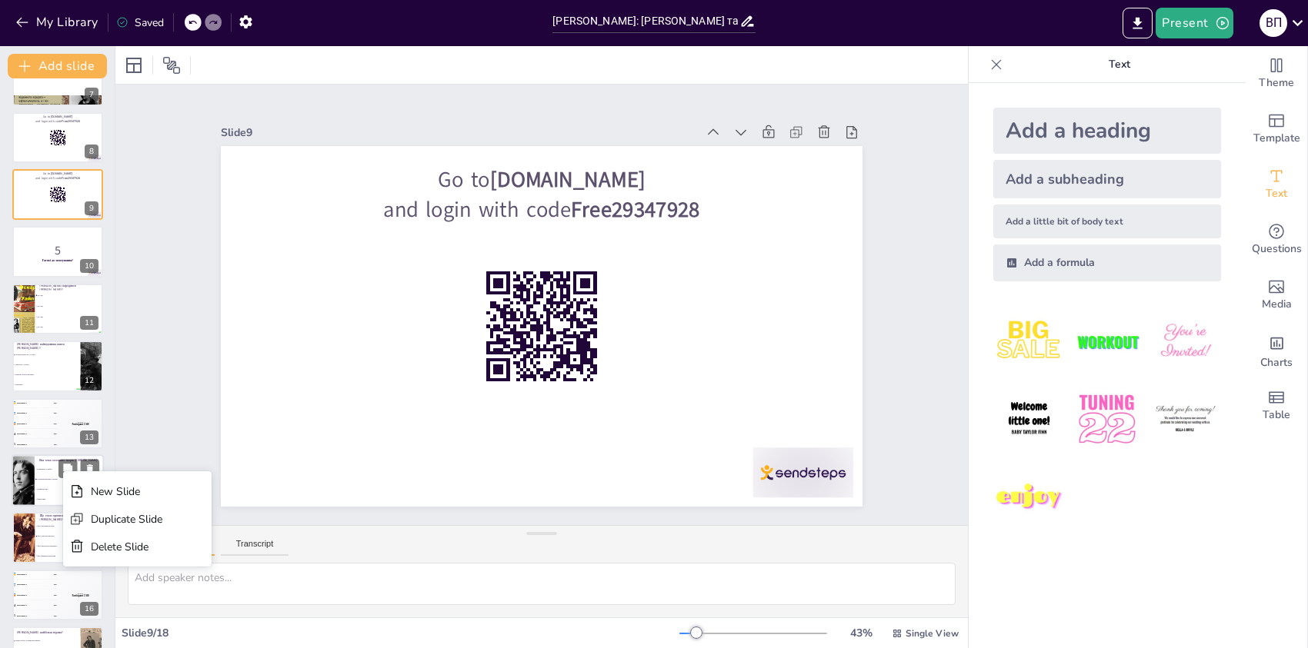
checkbox input "true"
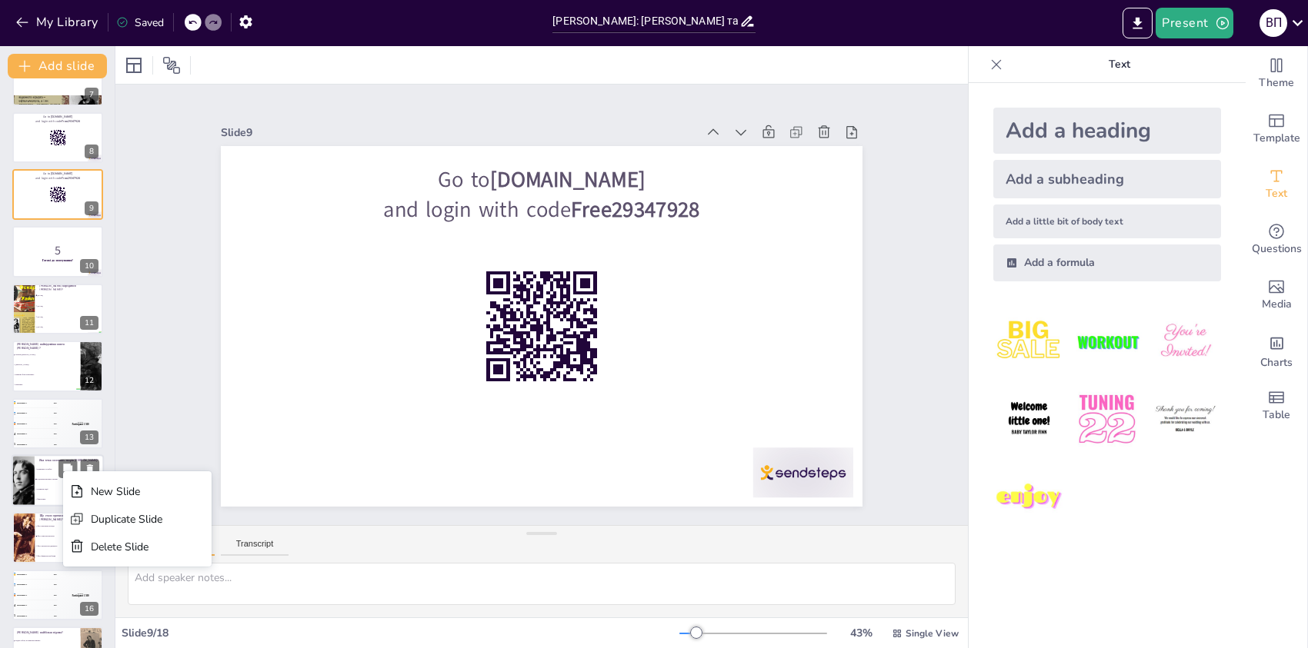
checkbox input "true"
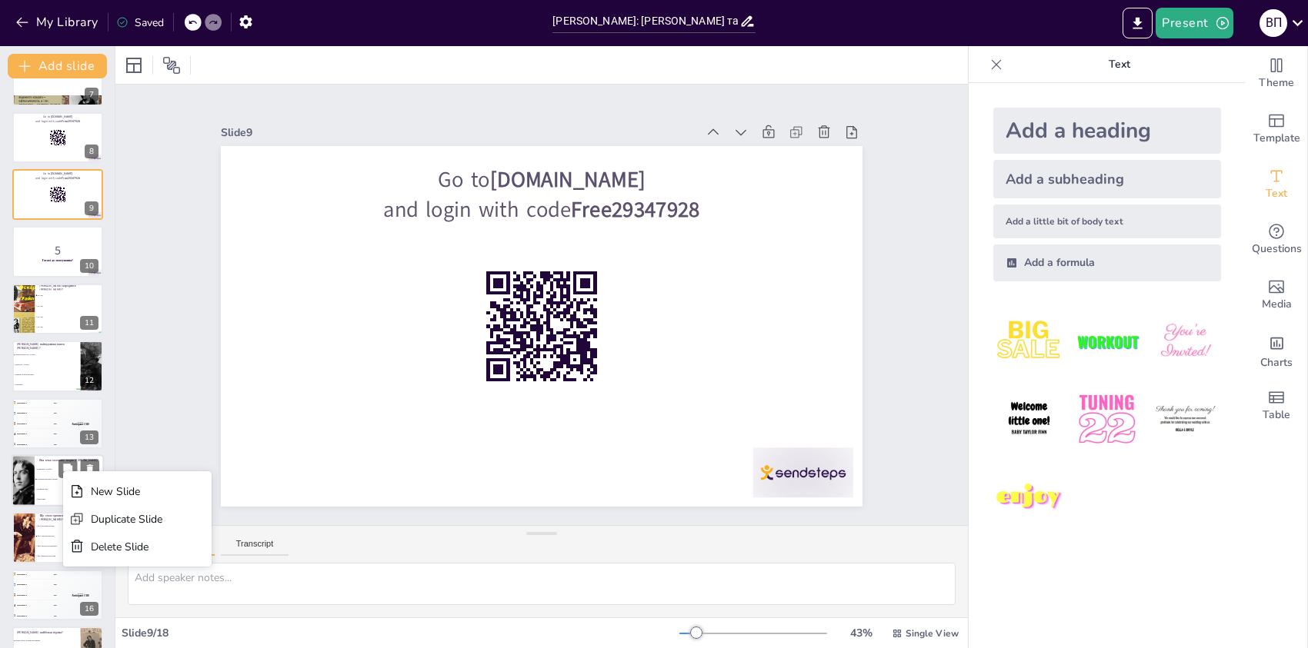
checkbox input "true"
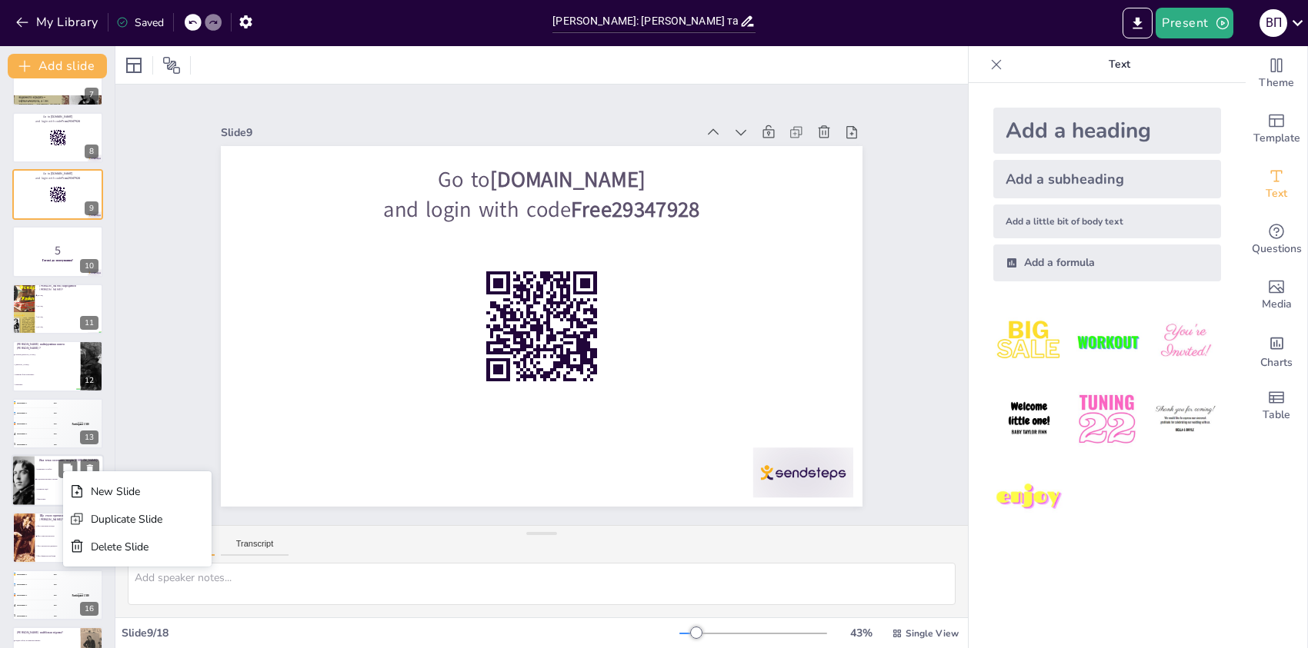
checkbox input "true"
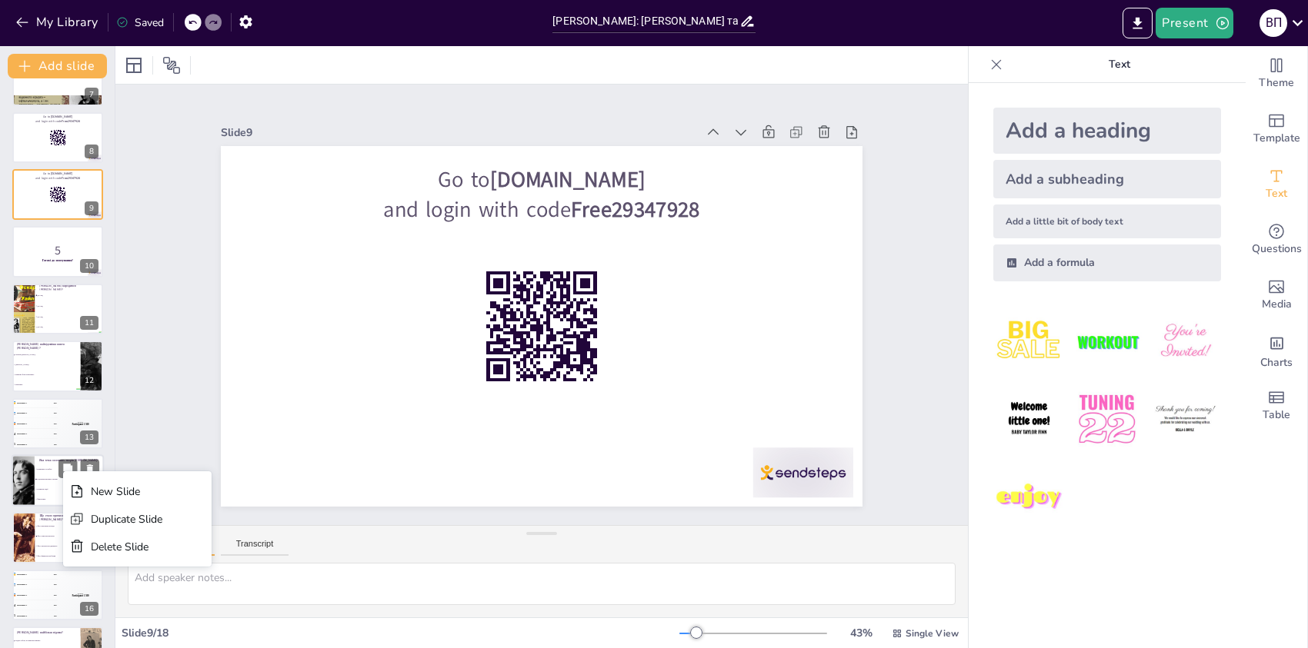
checkbox input "true"
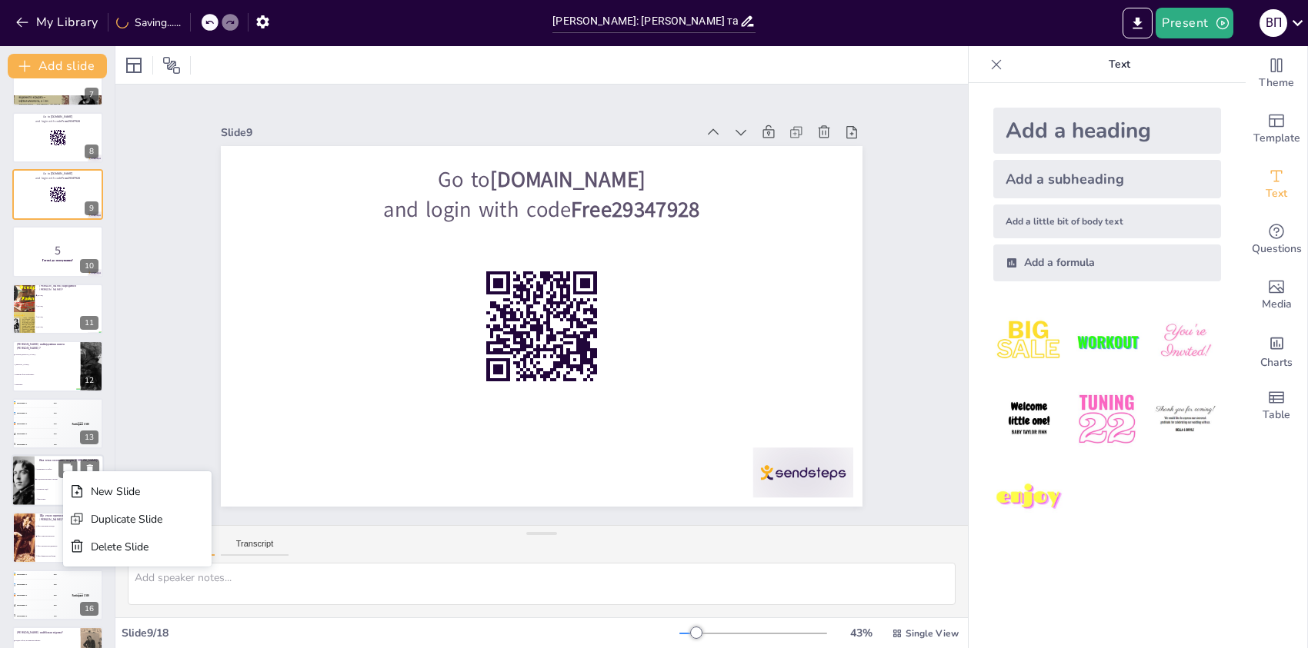
checkbox input "true"
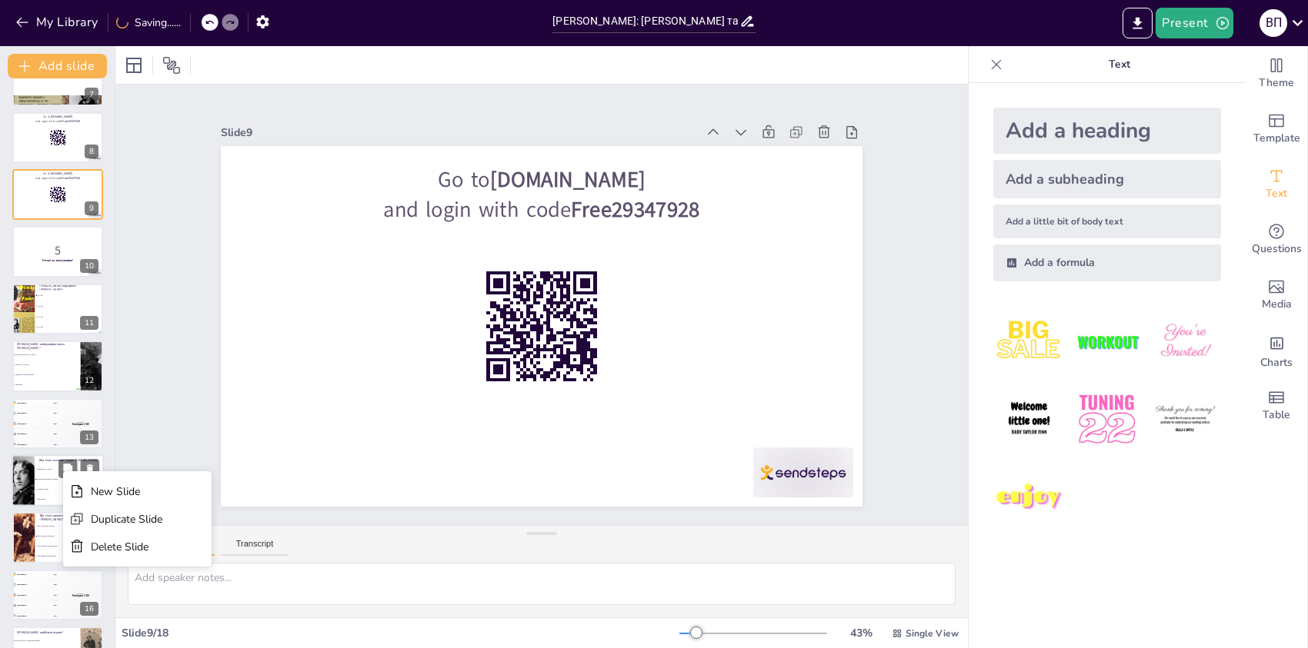
checkbox input "true"
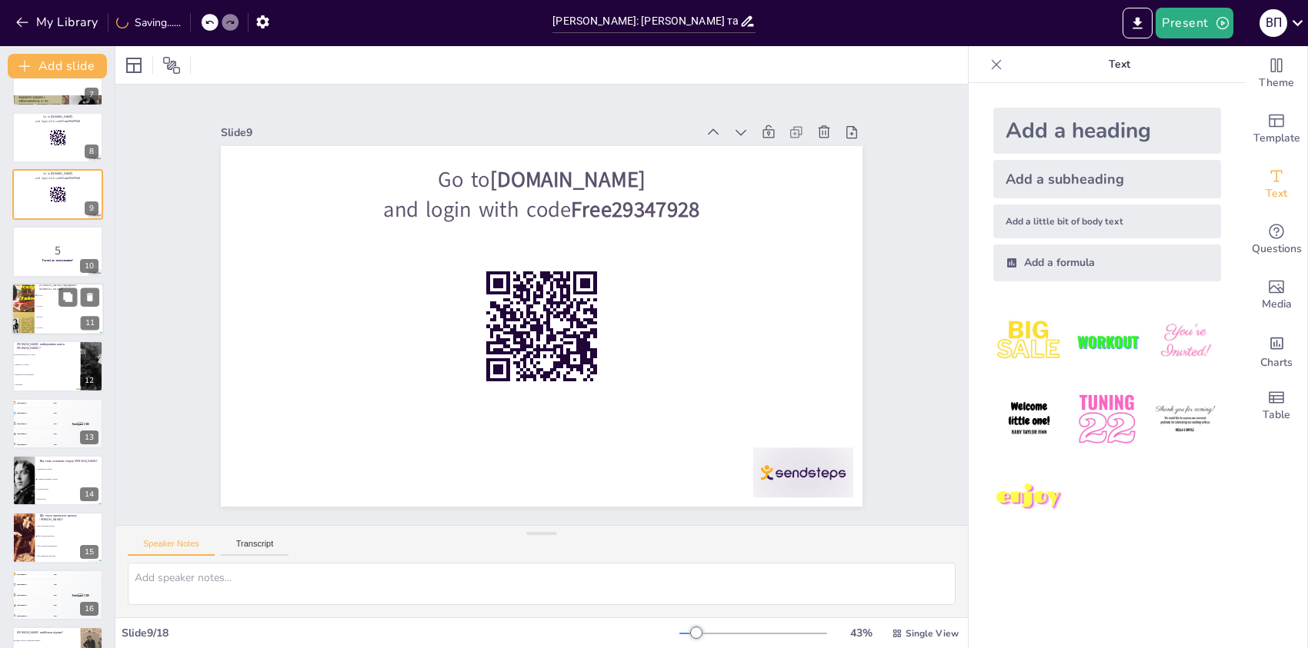
click at [50, 312] on li "[DATE]" at bounding box center [69, 317] width 69 height 11
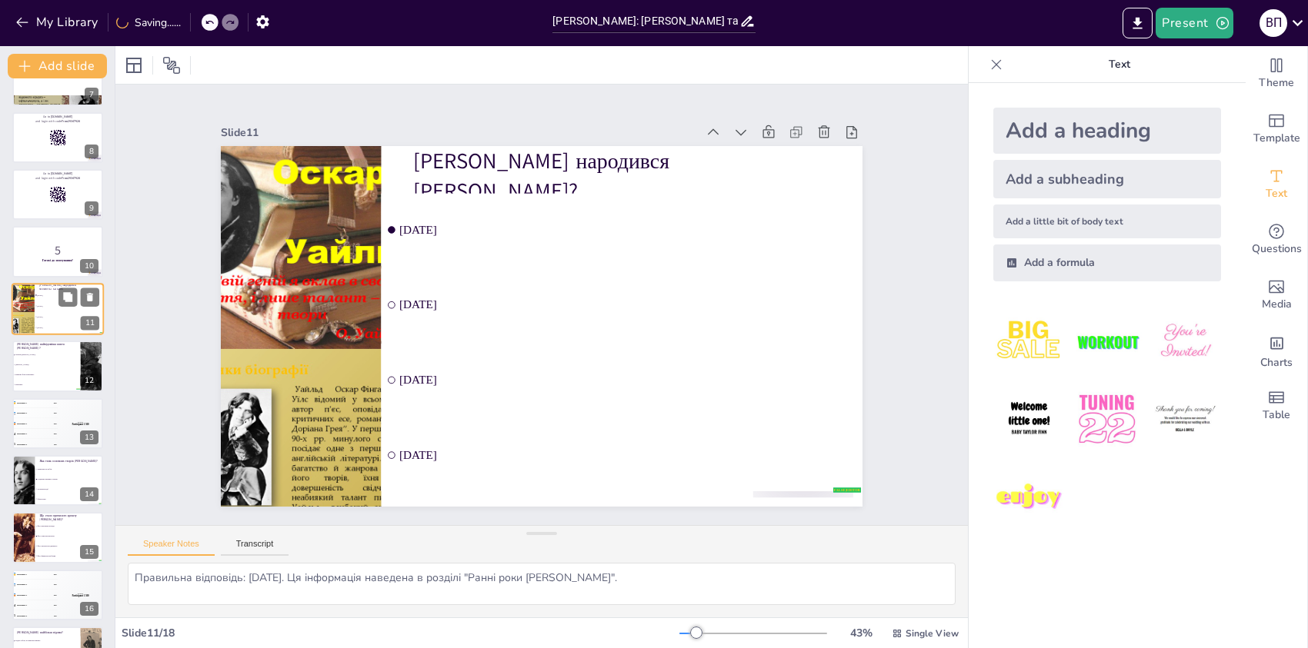
scroll to position [325, 0]
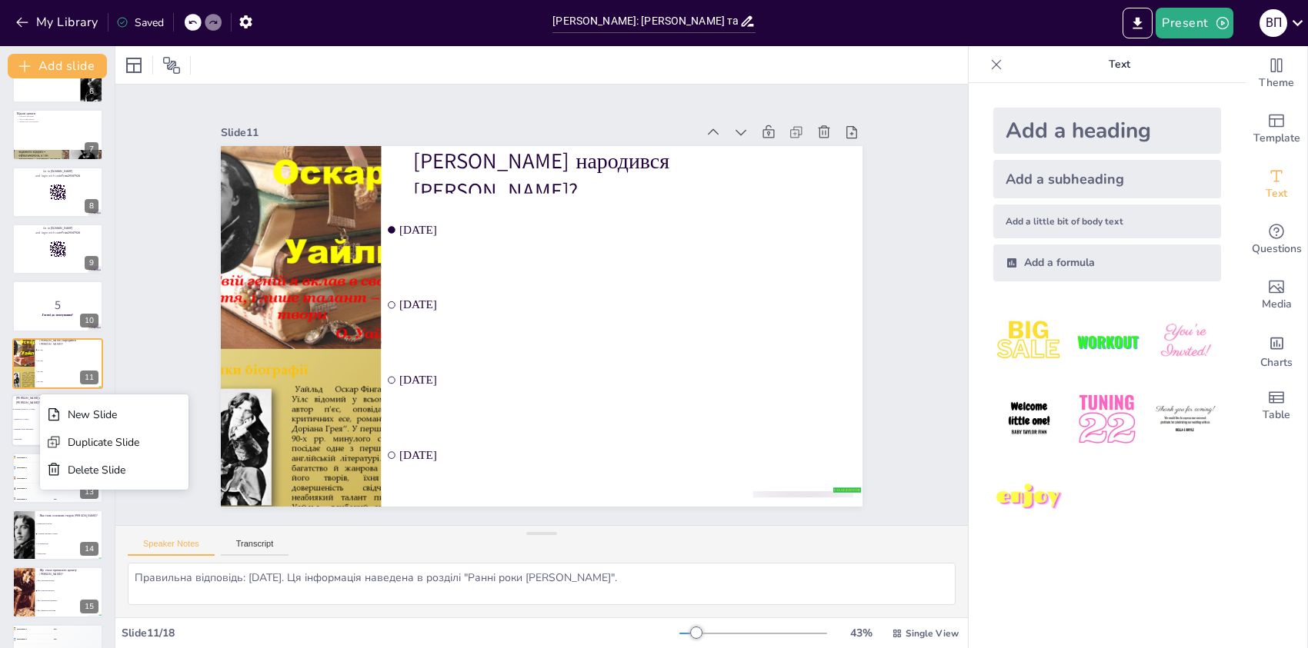
click at [30, 431] on li ""Важливо бути серйозним"" at bounding box center [46, 430] width 69 height 10
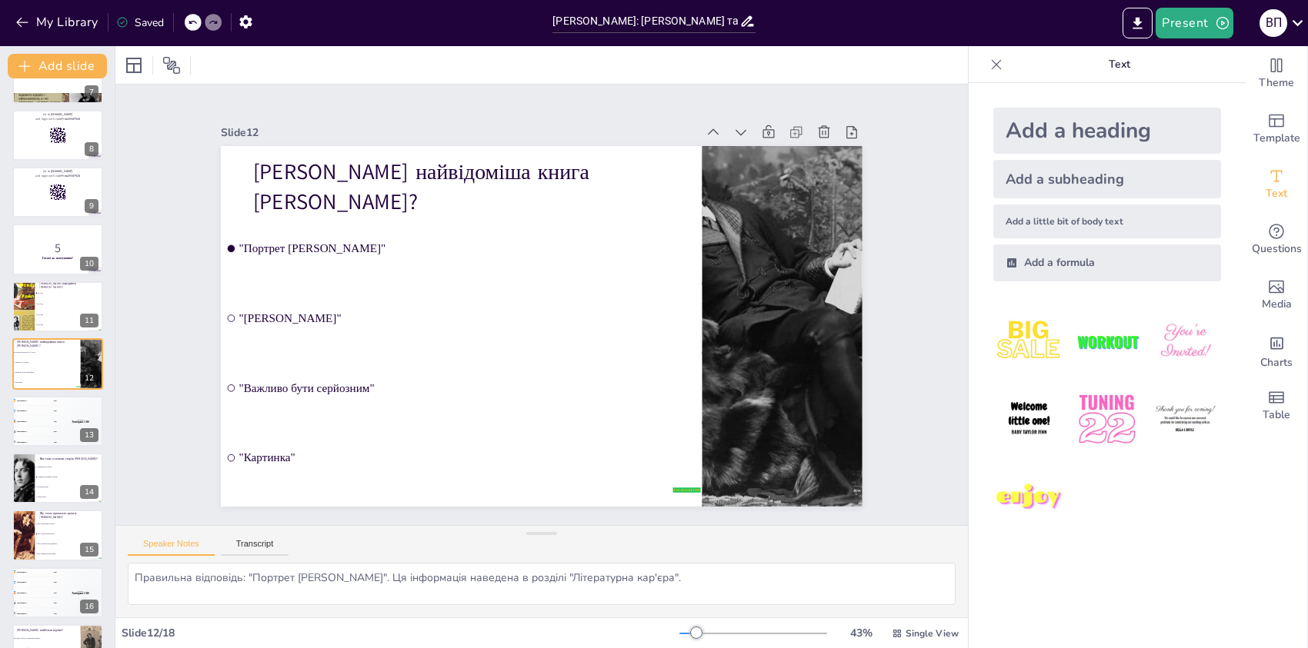
scroll to position [478, 0]
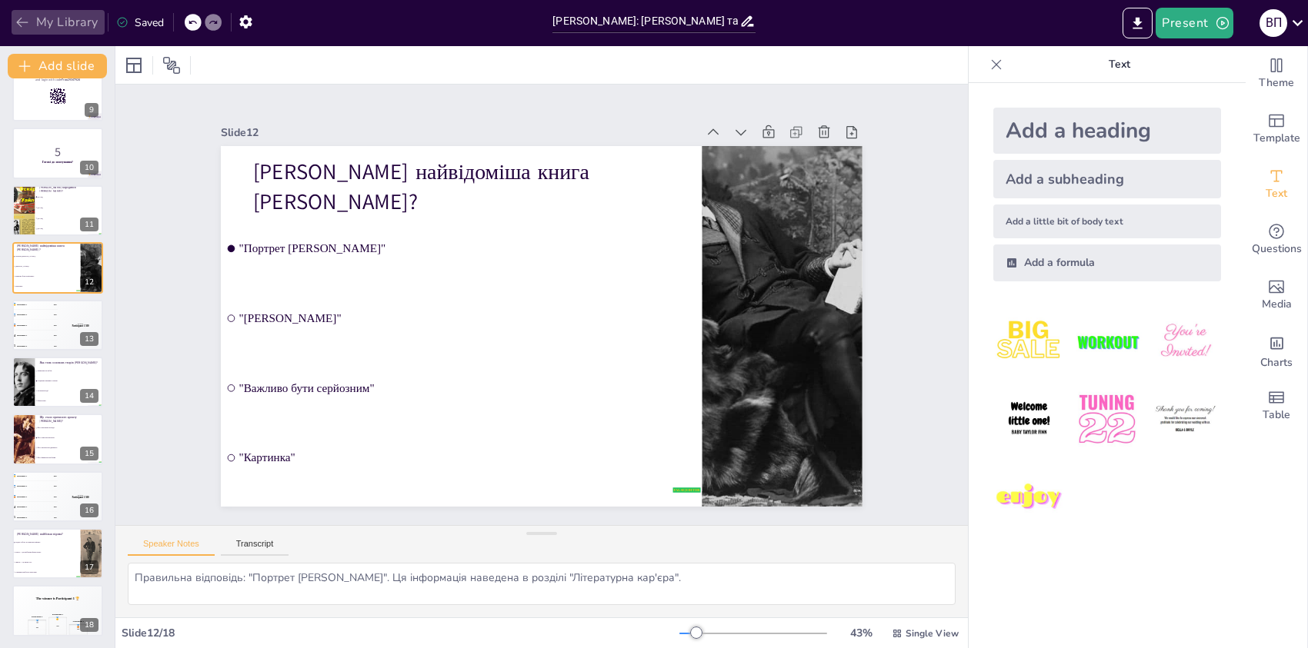
click at [33, 20] on button "My Library" at bounding box center [58, 22] width 93 height 25
